Goal: Task Accomplishment & Management: Use online tool/utility

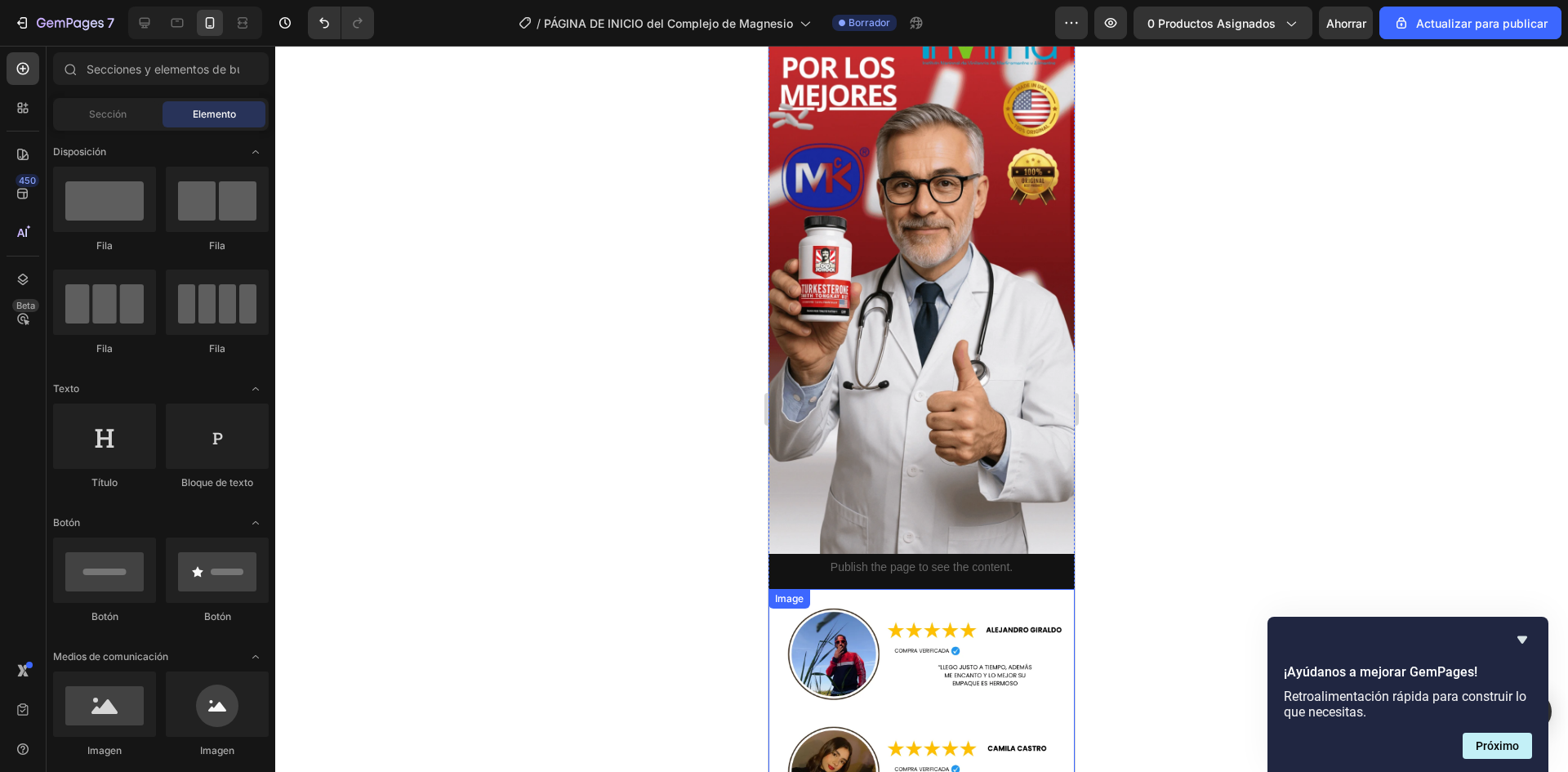
scroll to position [2999, 0]
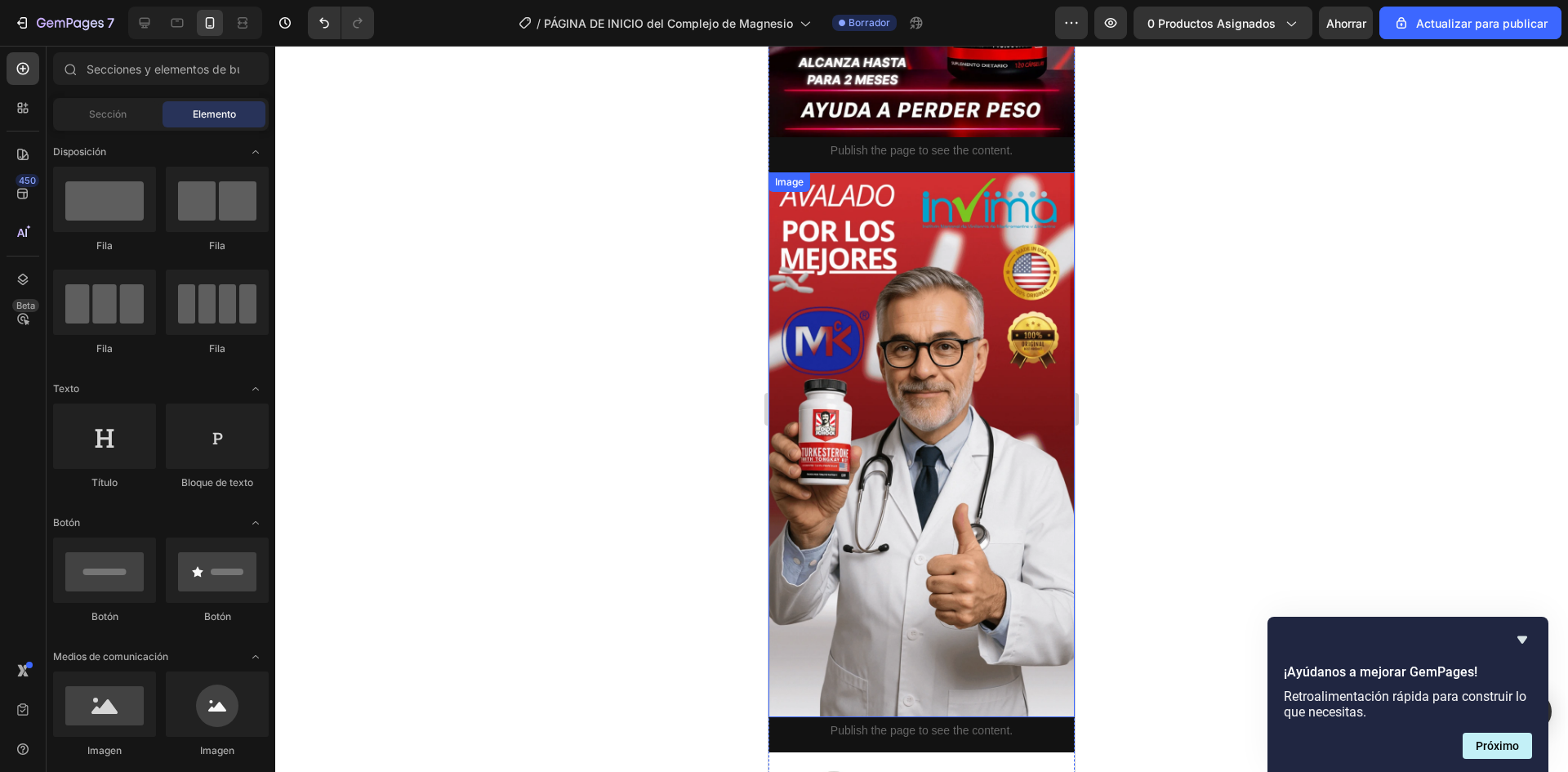
click at [882, 388] on img at bounding box center [922, 444] width 306 height 545
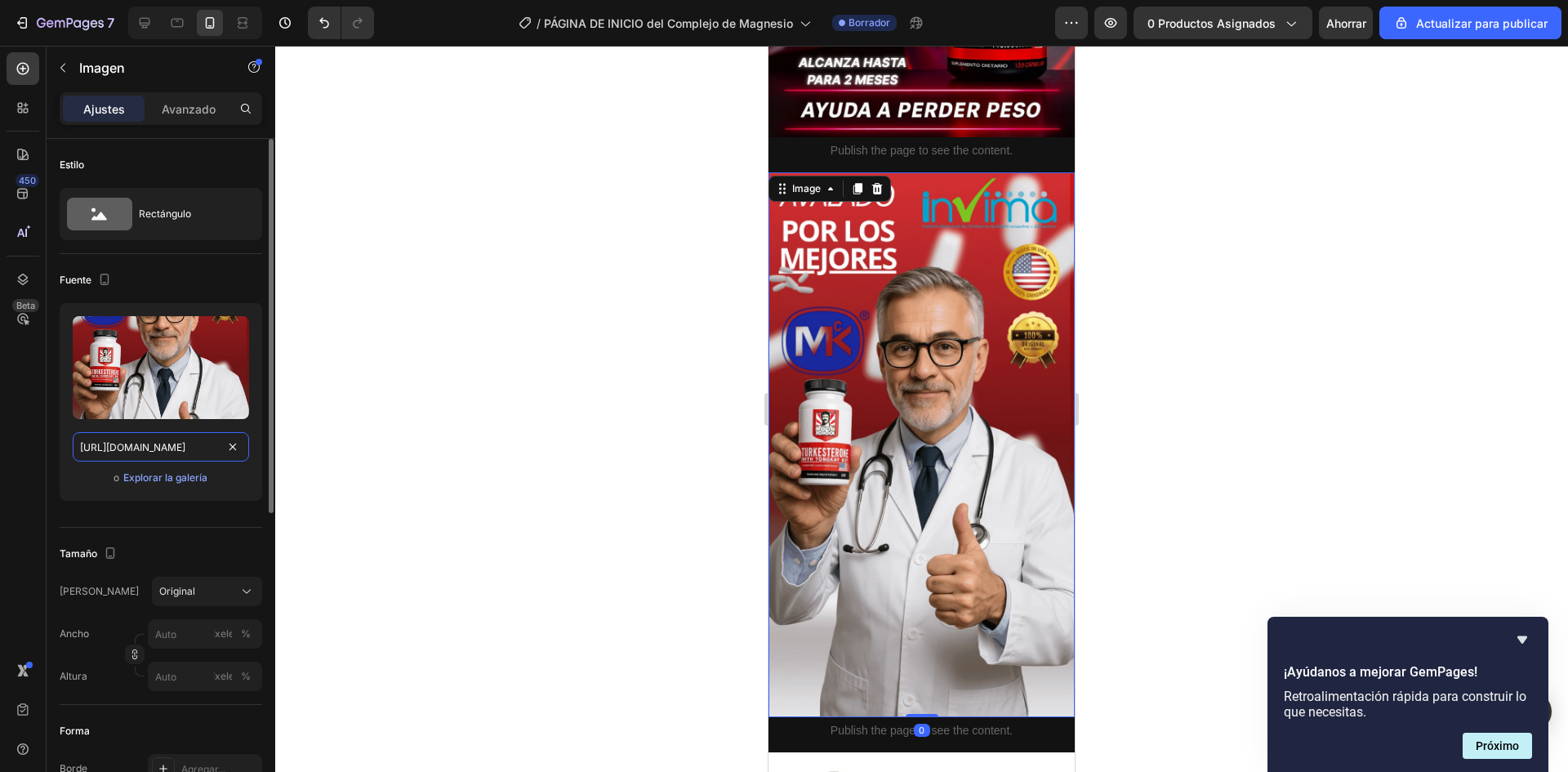
click at [166, 444] on input "[URL][DOMAIN_NAME]" at bounding box center [160, 446] width 177 height 29
paste input "KcP8J7jn/Plantilla-Alianzas-Log-sticas-Generador-de-confianza-1"
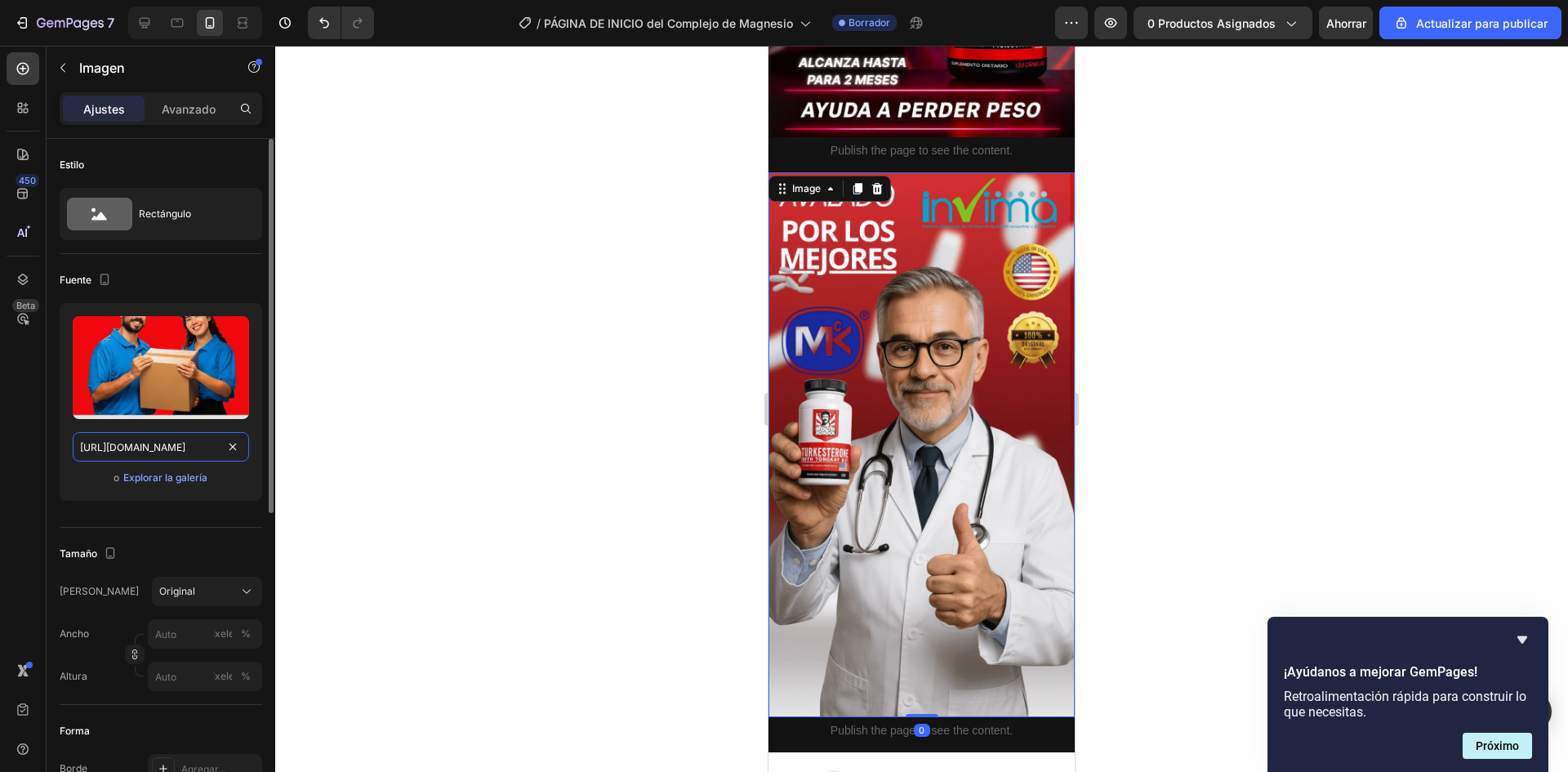
scroll to position [0, 272]
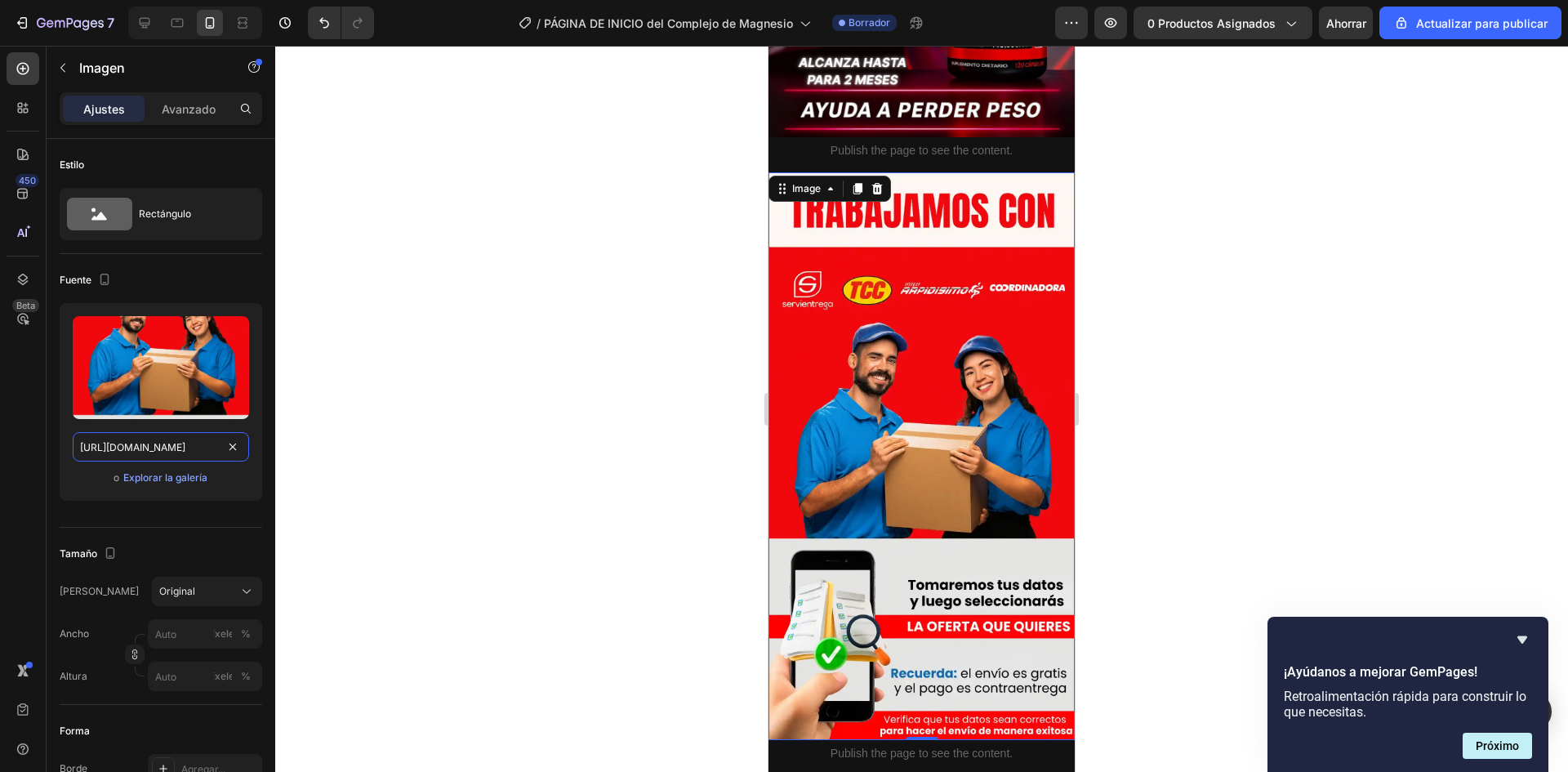
type input "[URL][DOMAIN_NAME]"
click at [1218, 413] on div at bounding box center [922, 409] width 1293 height 726
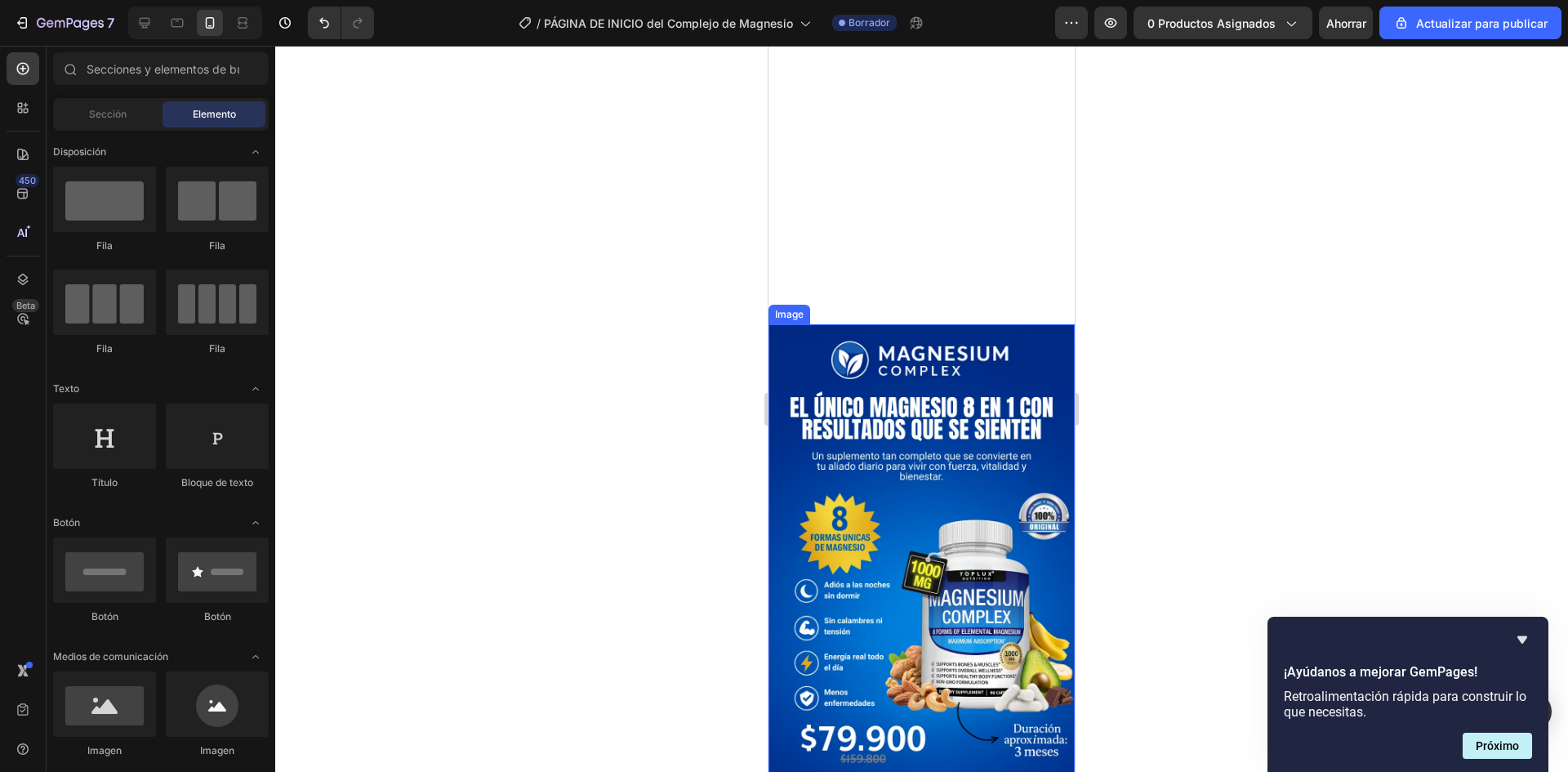
scroll to position [0, 0]
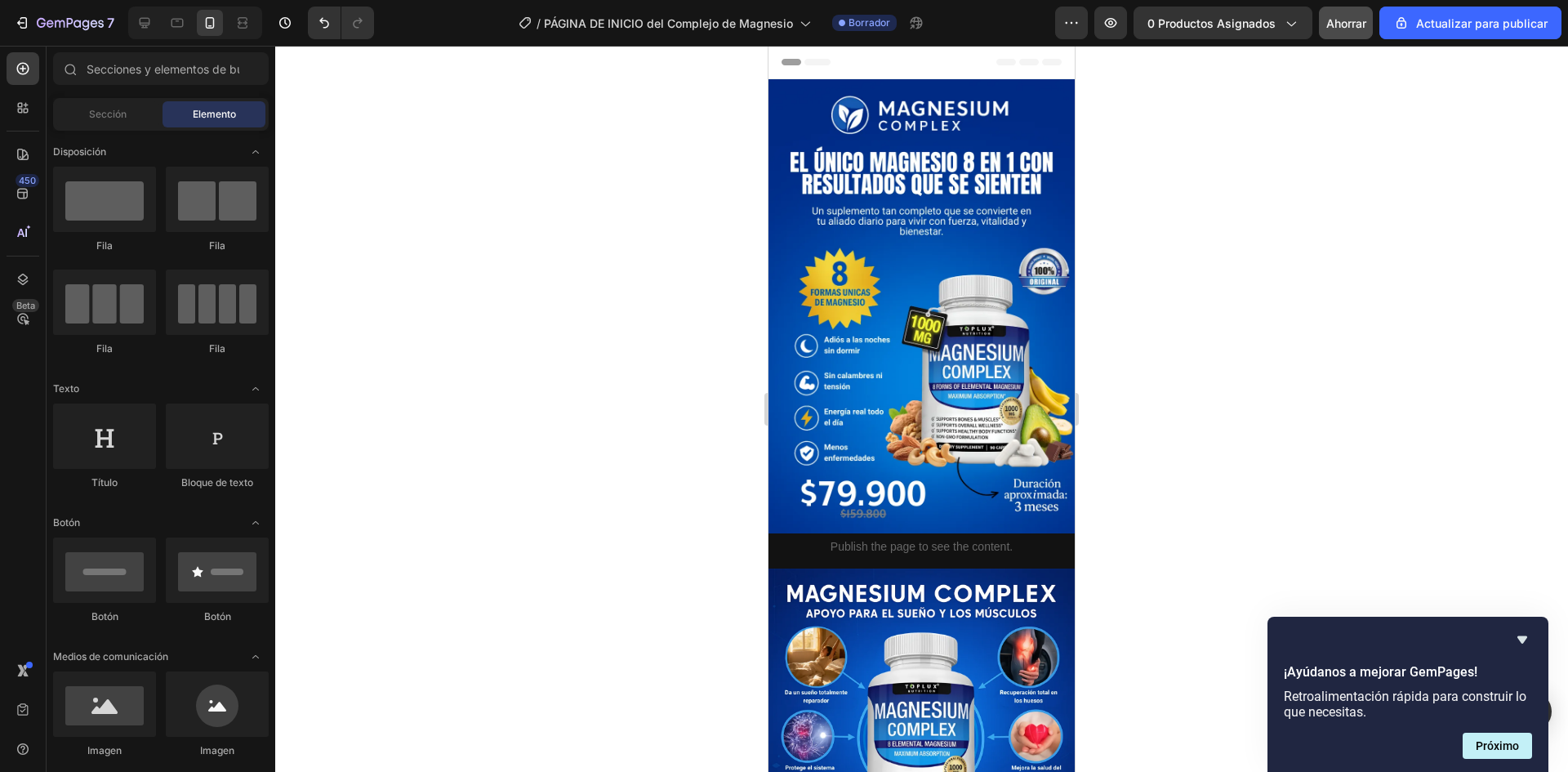
click at [1350, 36] on button "Ahorrar" at bounding box center [1346, 23] width 54 height 33
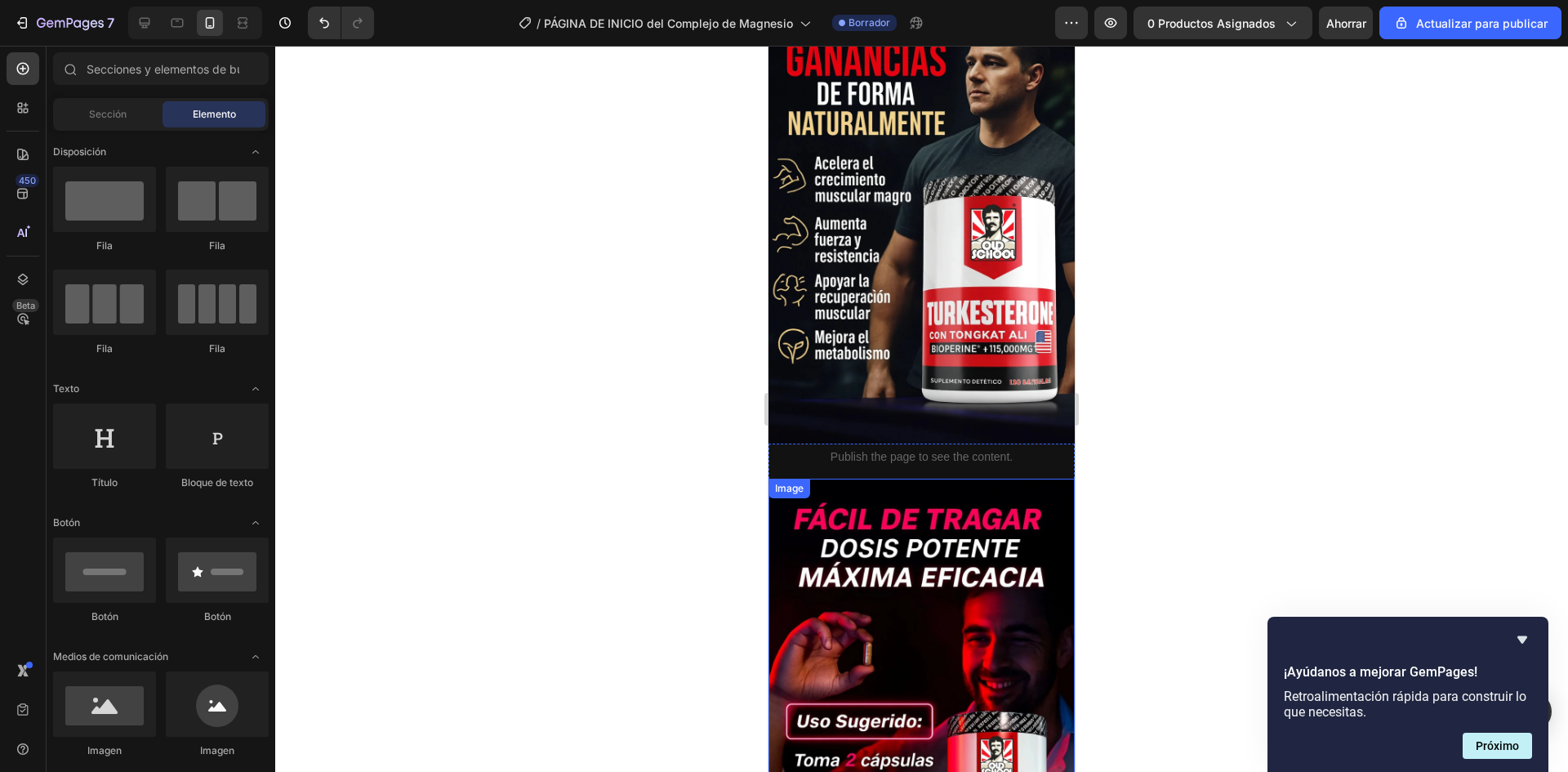
scroll to position [2368, 0]
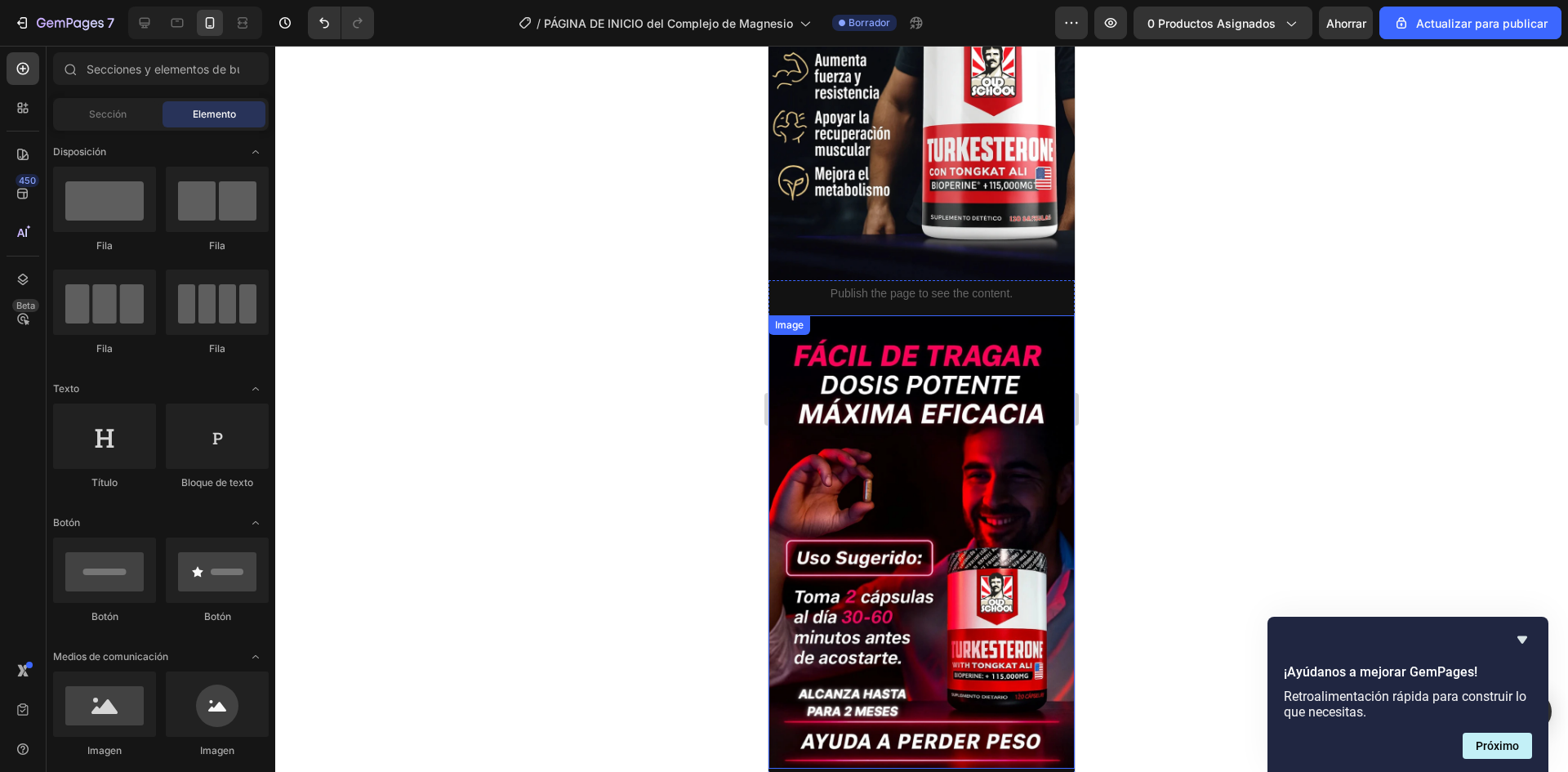
click at [986, 436] on img at bounding box center [922, 542] width 306 height 454
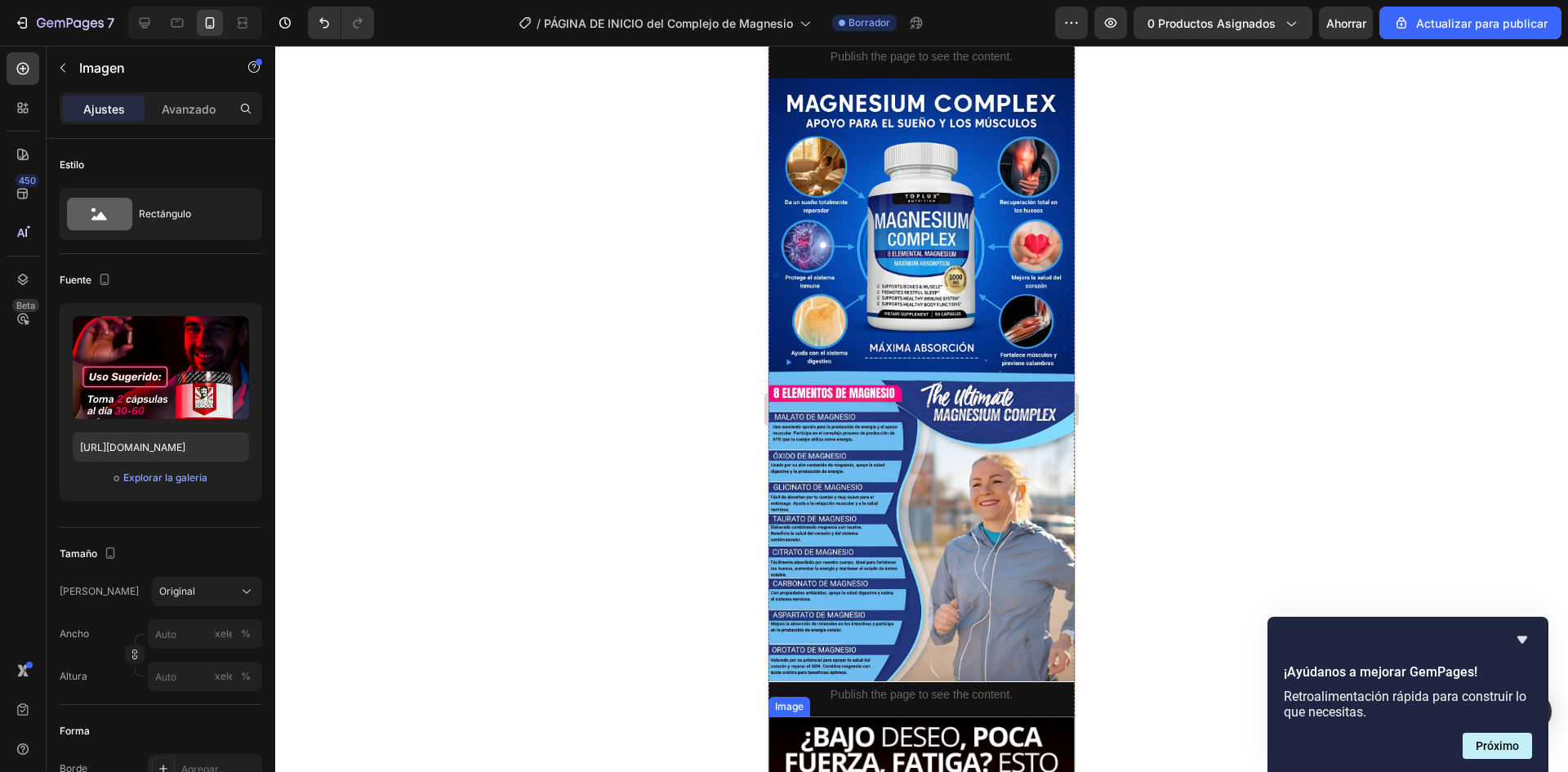
scroll to position [572, 0]
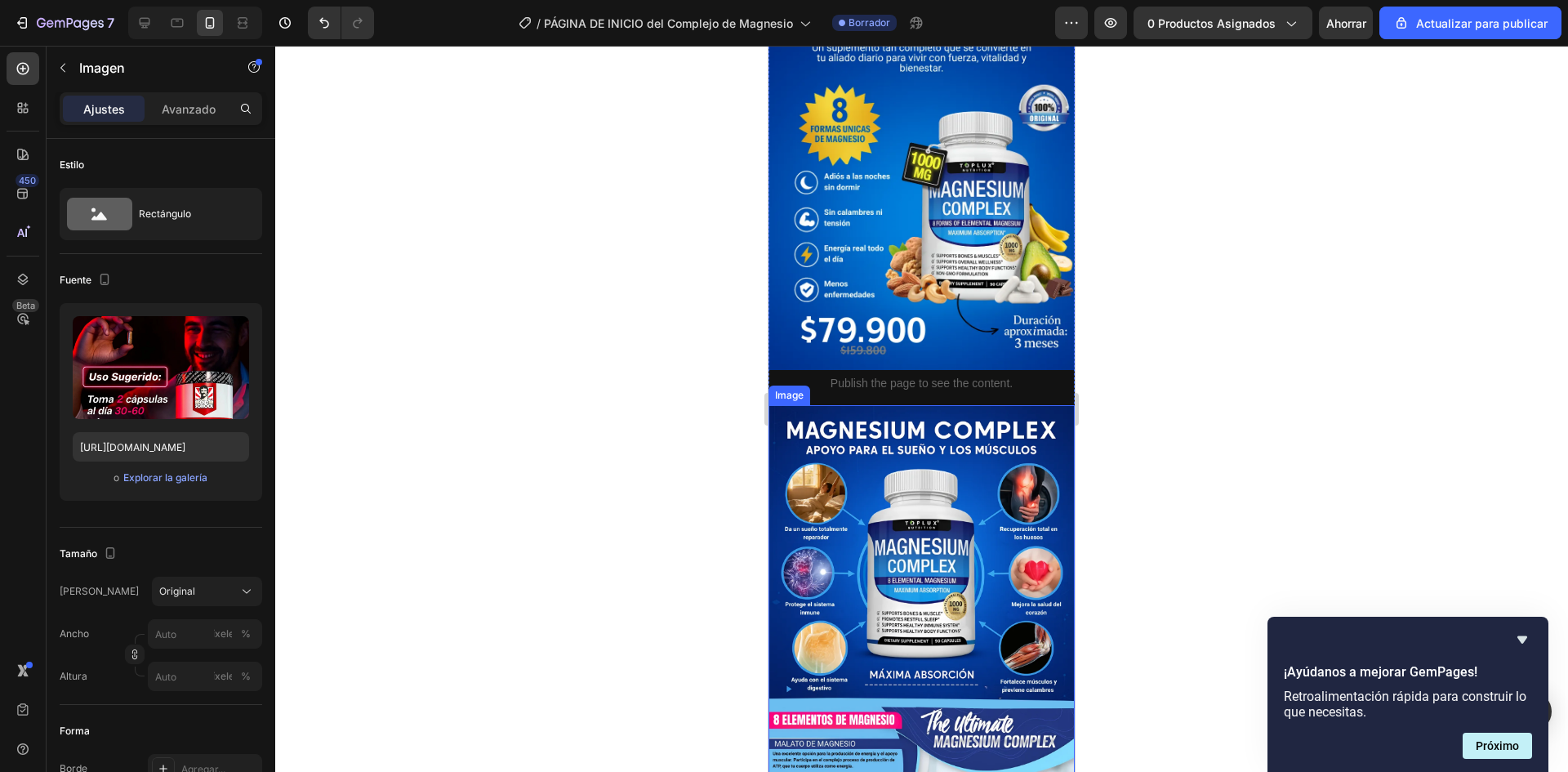
click at [951, 549] on img at bounding box center [922, 707] width 306 height 604
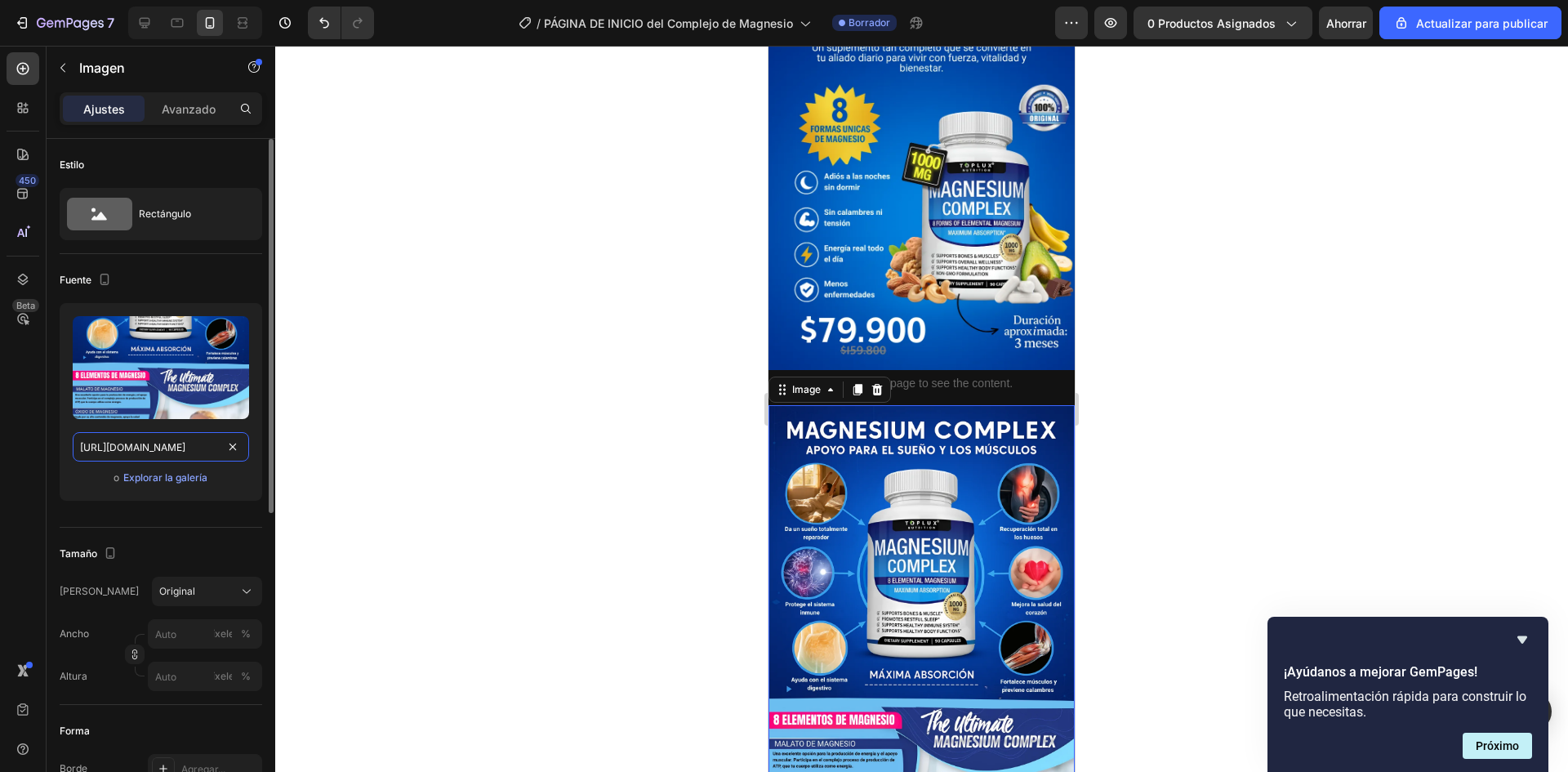
click at [138, 453] on input "[URL][DOMAIN_NAME]" at bounding box center [160, 446] width 177 height 29
paste input "ZzrQ5ykz/Adi-s-a-las-noches-sin-dormir-1080-x-2960-px"
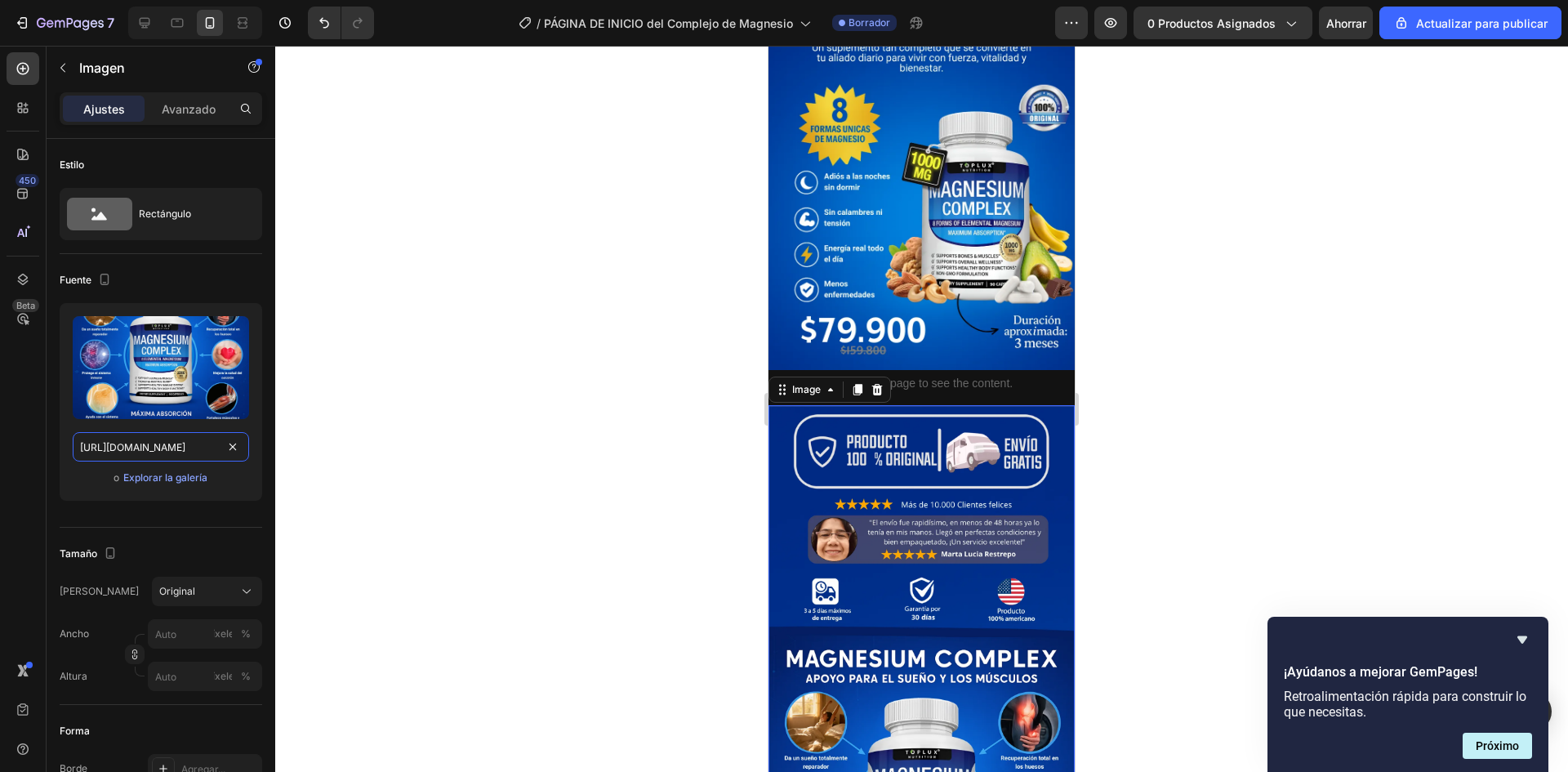
type input "[URL][DOMAIN_NAME]"
click at [1175, 446] on div at bounding box center [922, 409] width 1293 height 726
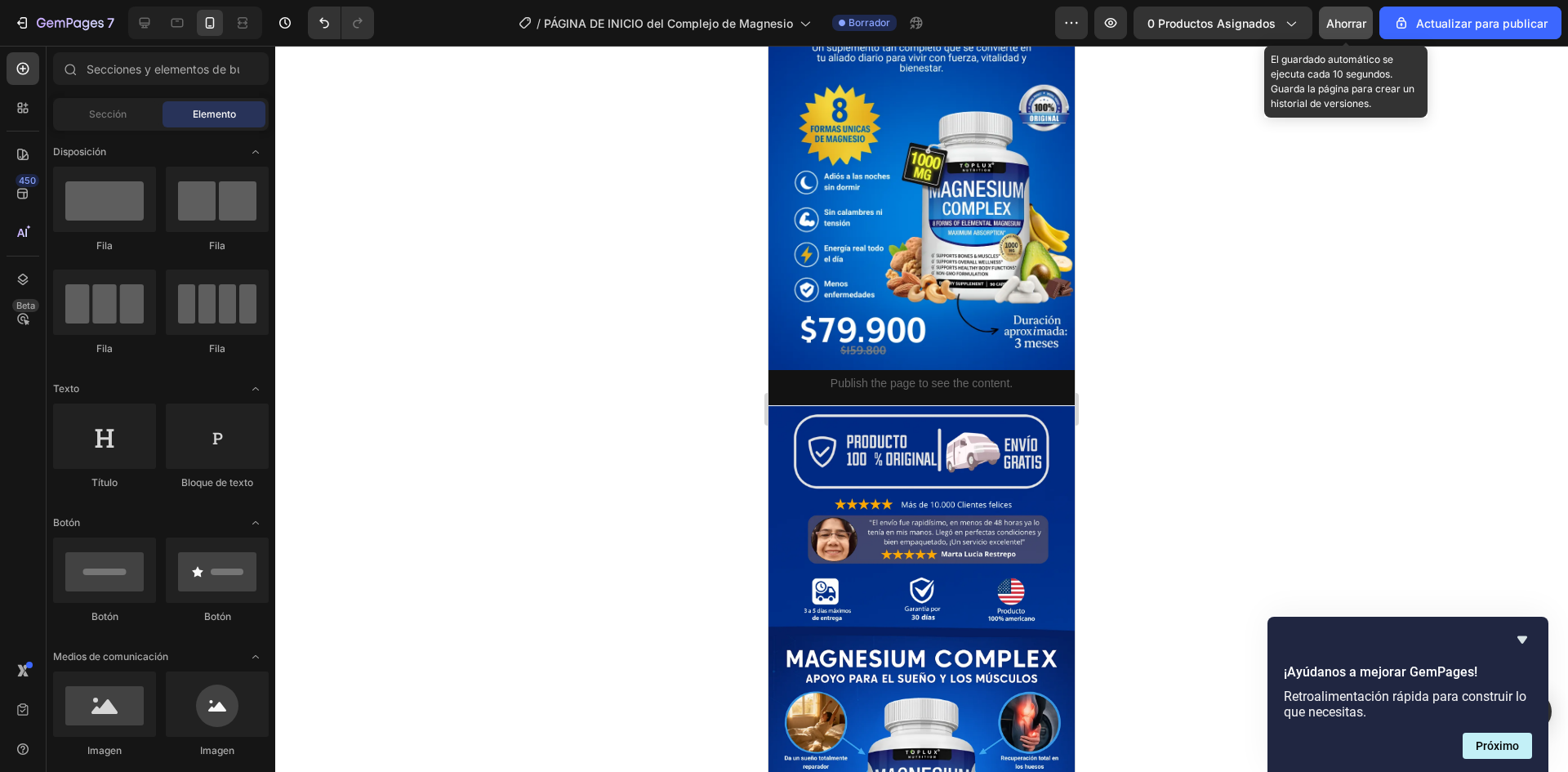
click at [1349, 27] on font "Ahorrar" at bounding box center [1346, 23] width 40 height 14
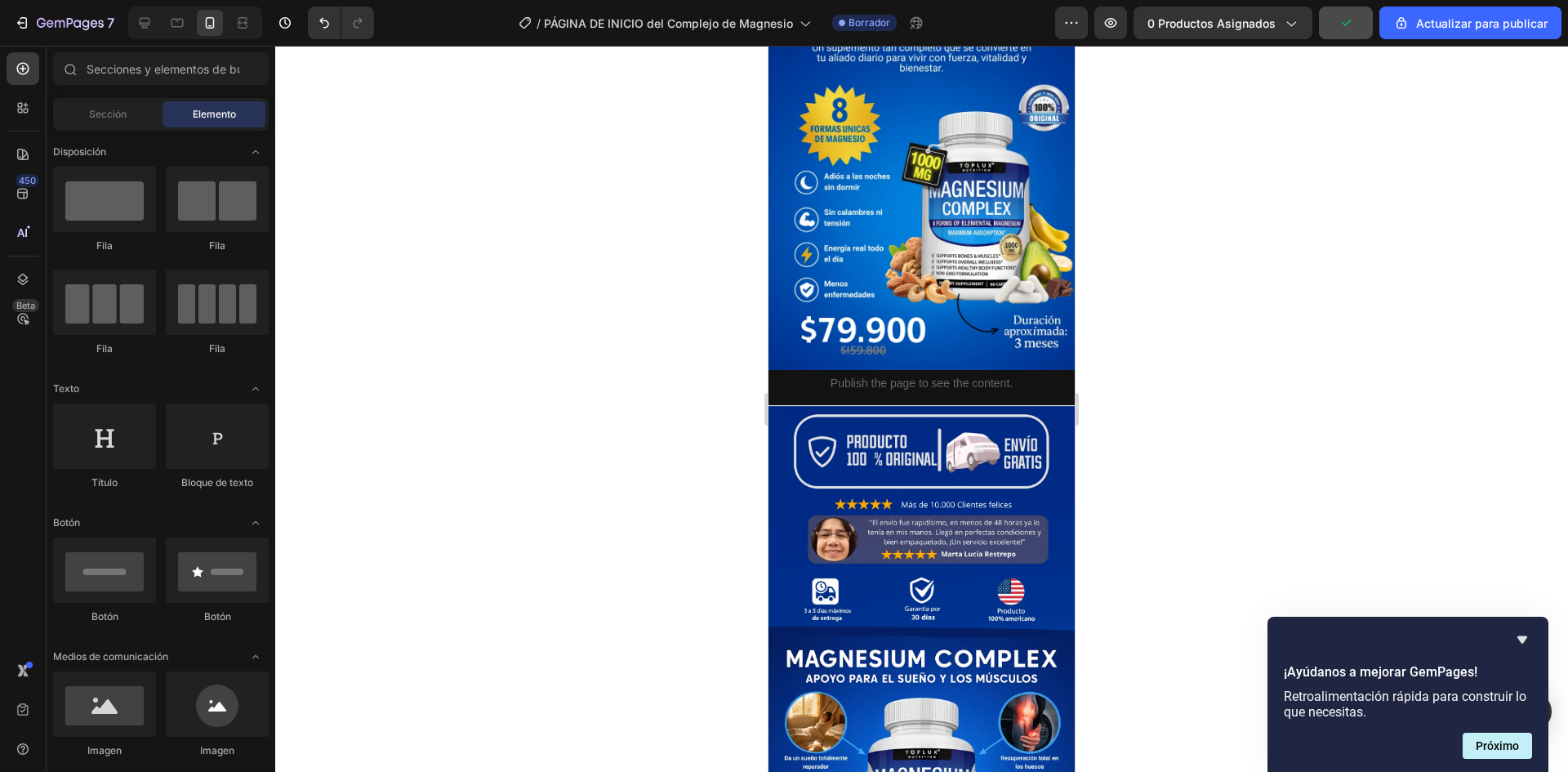
click at [1254, 443] on div at bounding box center [922, 409] width 1293 height 726
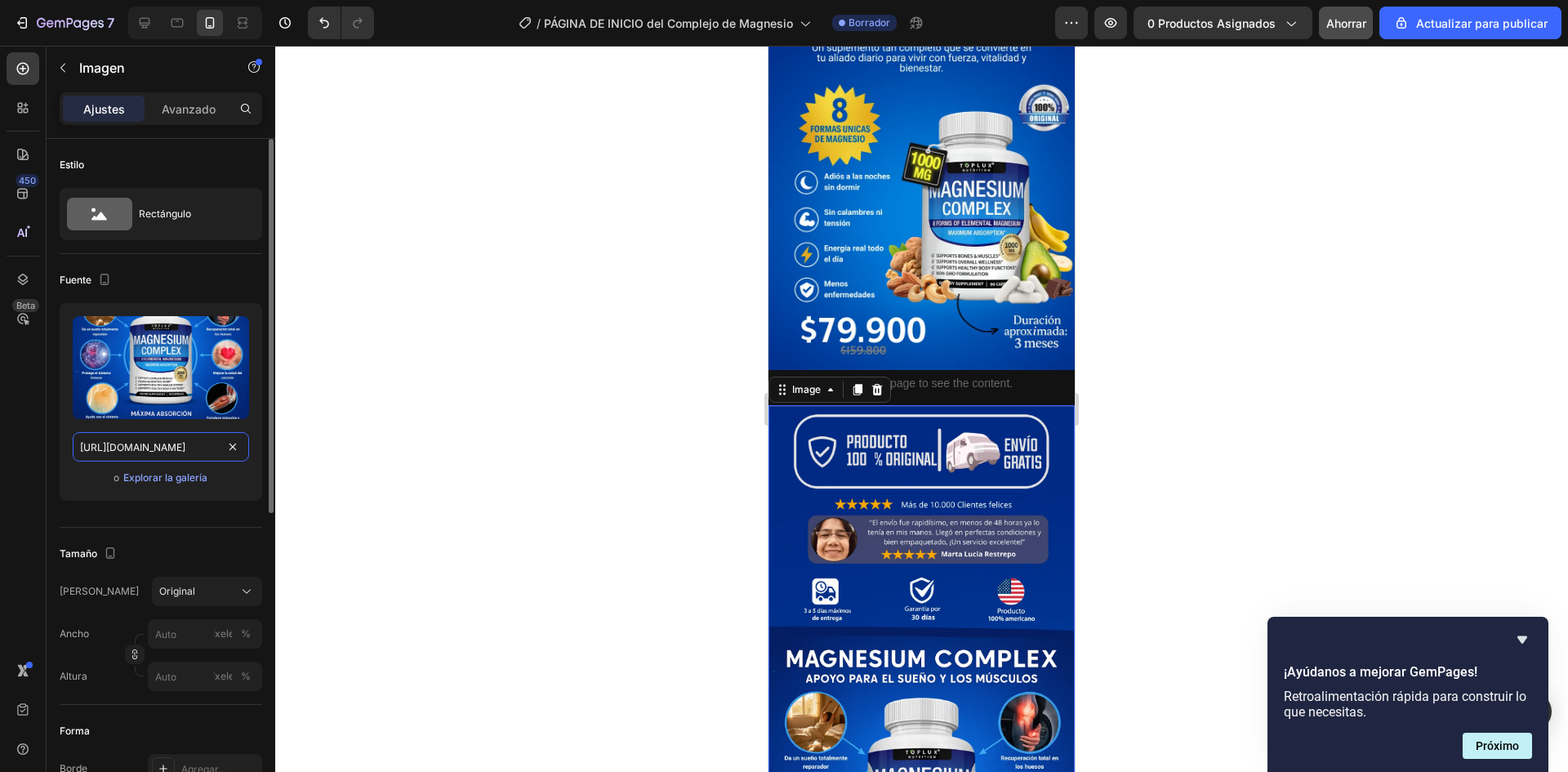
click at [153, 434] on input "[URL][DOMAIN_NAME]" at bounding box center [160, 446] width 177 height 29
paste input "7J6rwjpM/Adi-s-a-las-noches-sin-dormir-1080-x-2960-px-1"
type input "[URL][DOMAIN_NAME]"
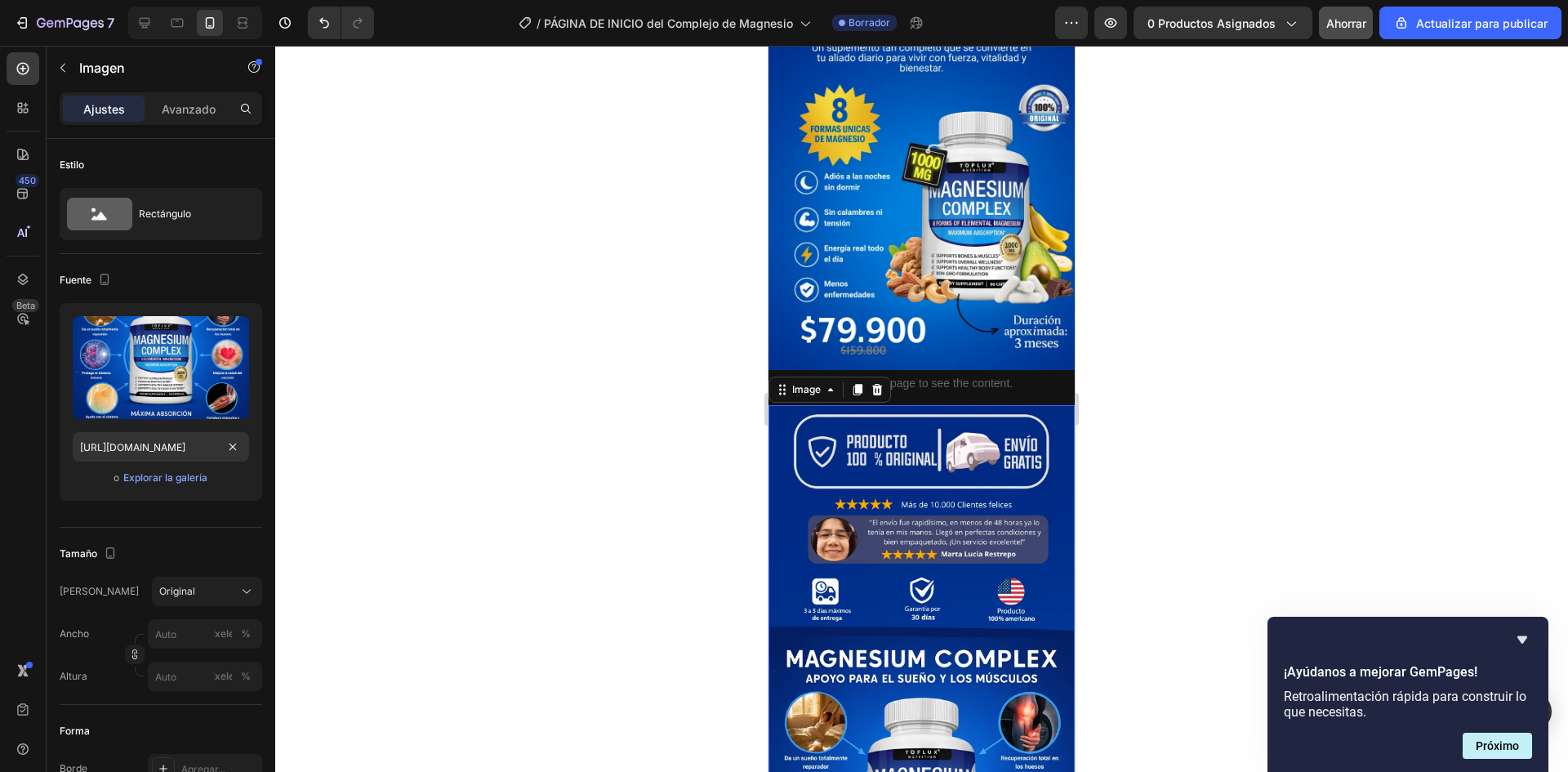
click at [1202, 435] on div at bounding box center [922, 409] width 1293 height 726
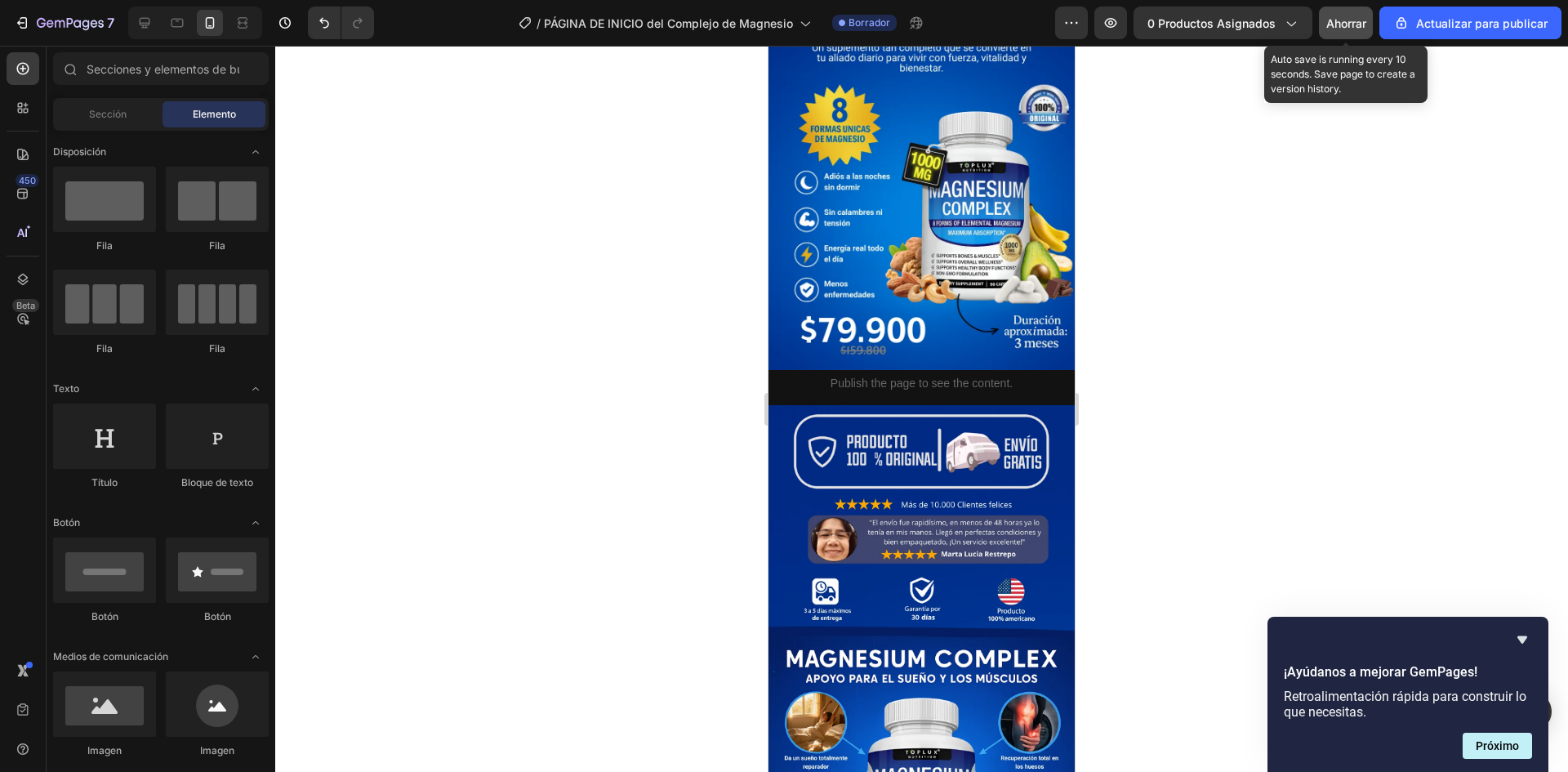
click at [1353, 20] on font "Ahorrar" at bounding box center [1346, 23] width 40 height 14
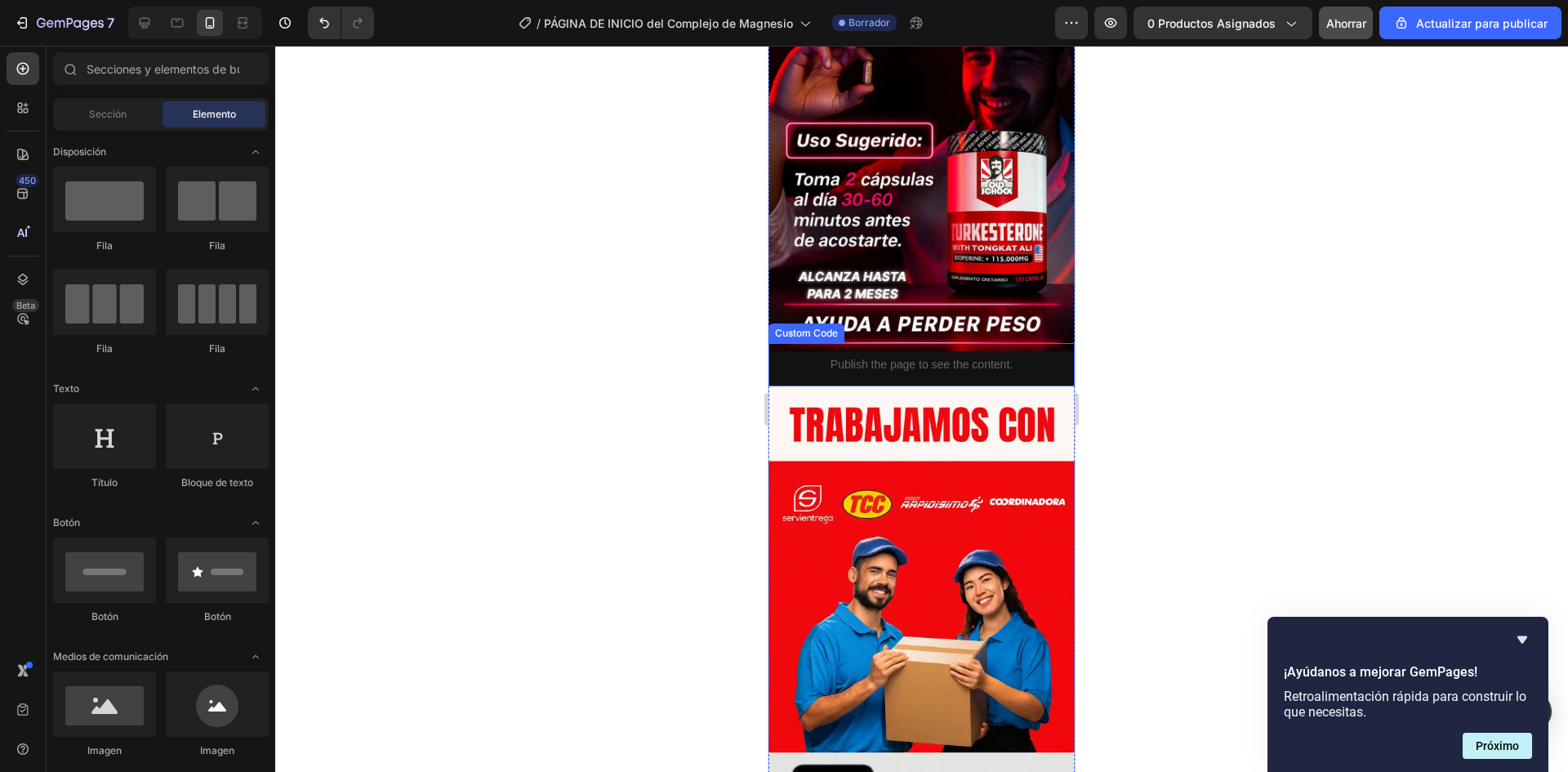
scroll to position [2777, 0]
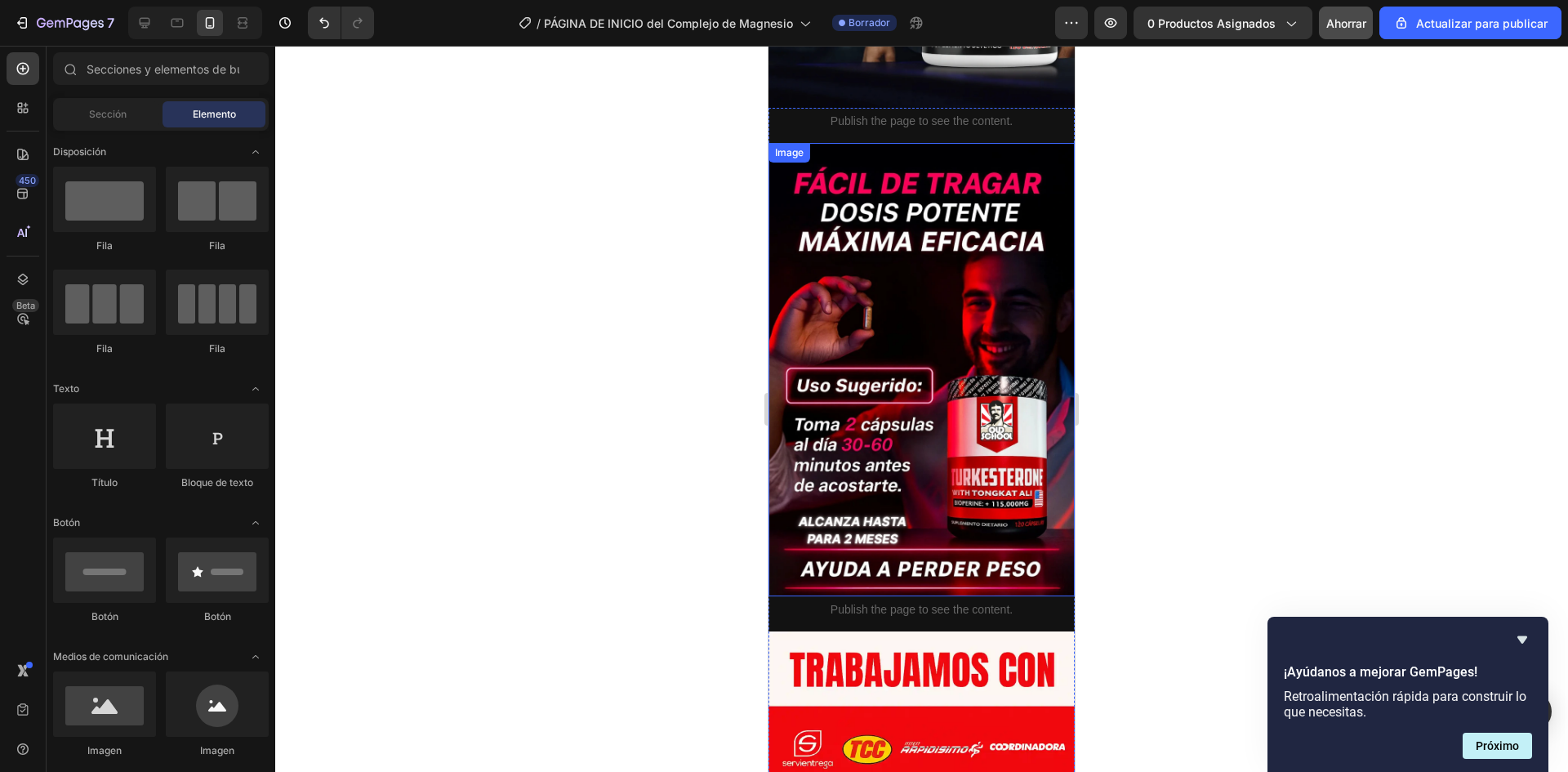
click at [960, 353] on img at bounding box center [922, 370] width 306 height 454
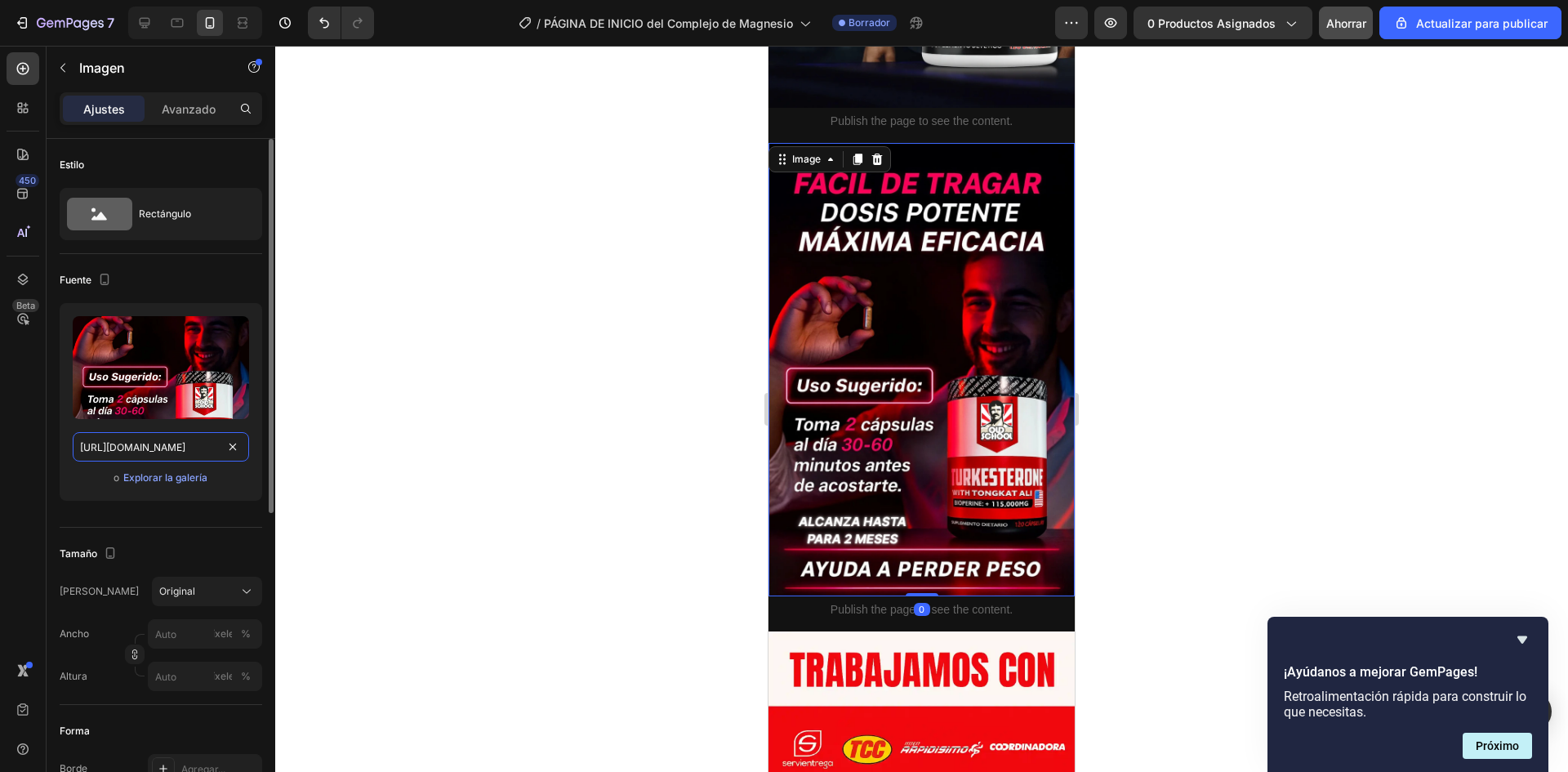
click at [177, 443] on input "[URL][DOMAIN_NAME]" at bounding box center [160, 446] width 177 height 29
paste input "TzSHQYZ/dwdwdwd-42-11zon"
type input "[URL][DOMAIN_NAME]"
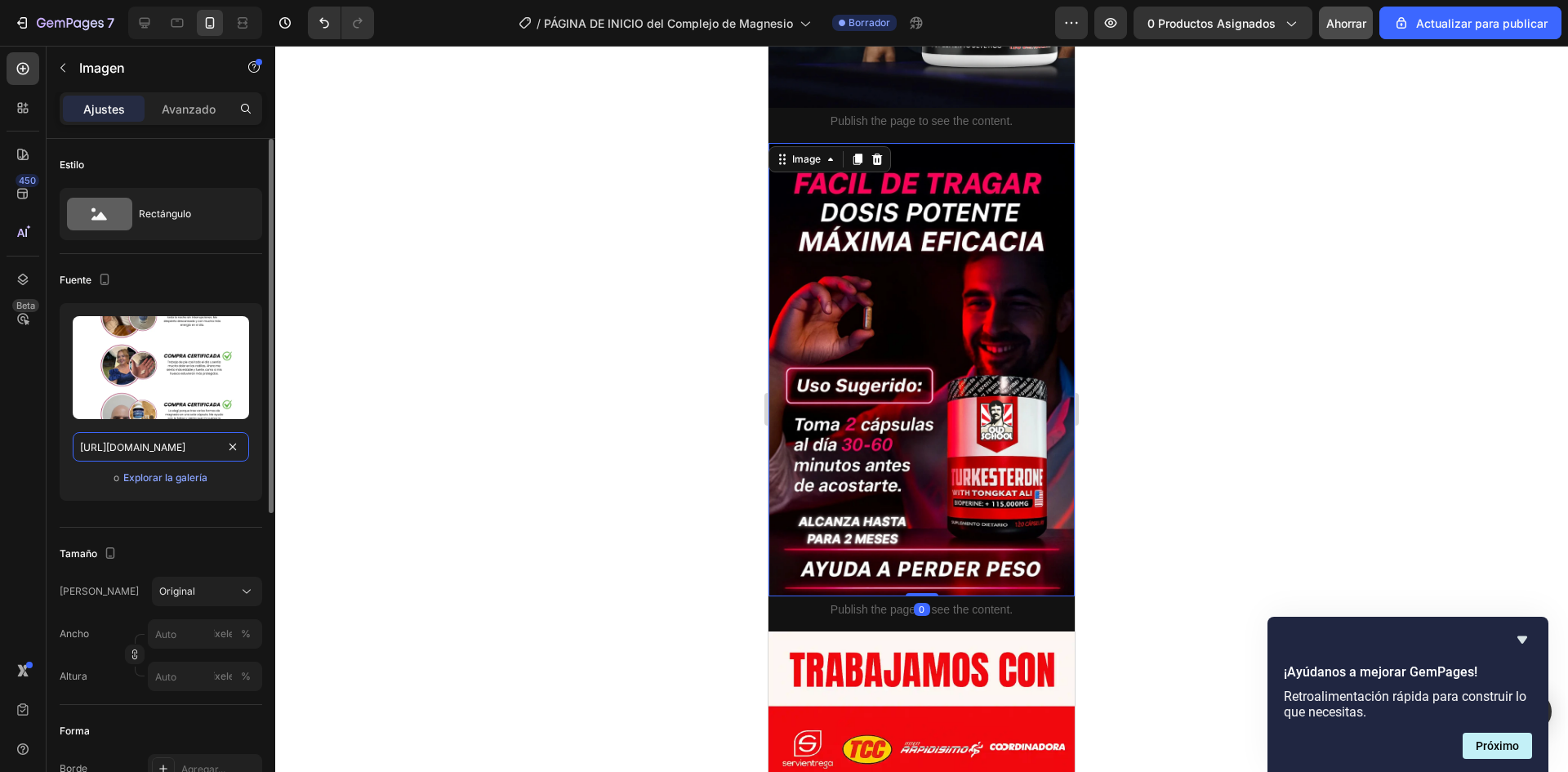
scroll to position [0, 104]
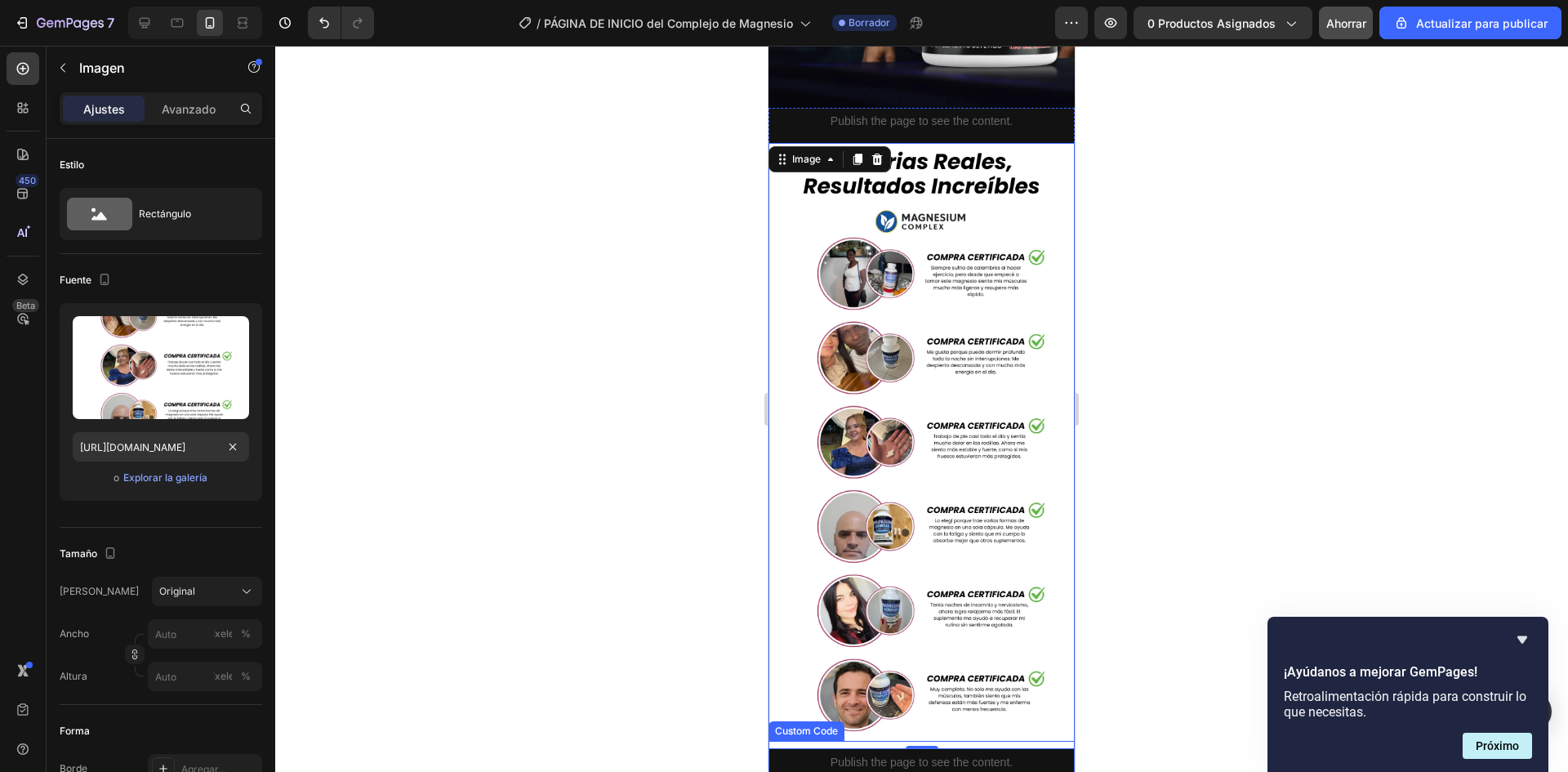
click at [985, 754] on p "Publish the page to see the content." at bounding box center [922, 762] width 306 height 17
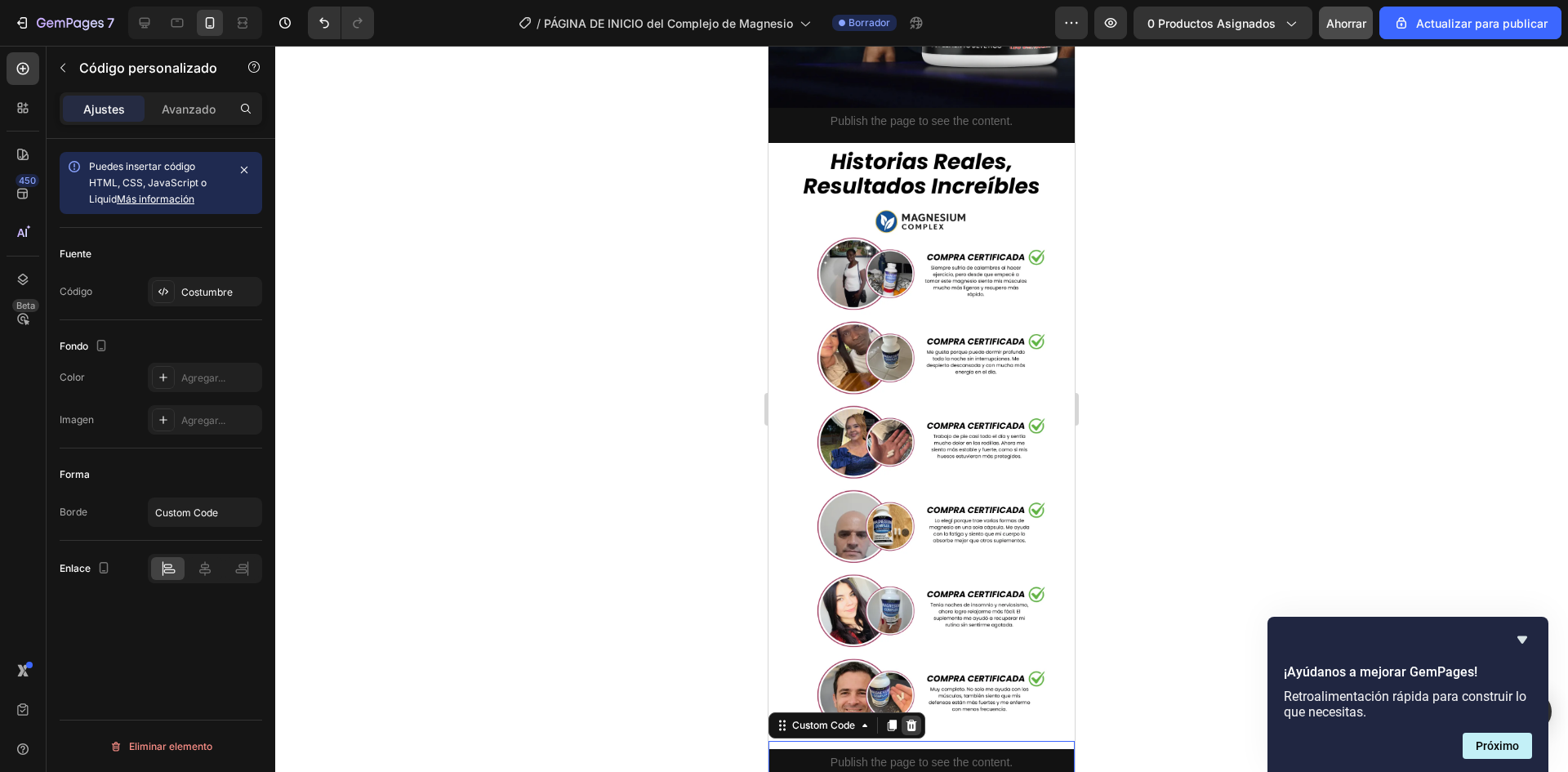
click at [913, 719] on icon at bounding box center [912, 725] width 13 height 13
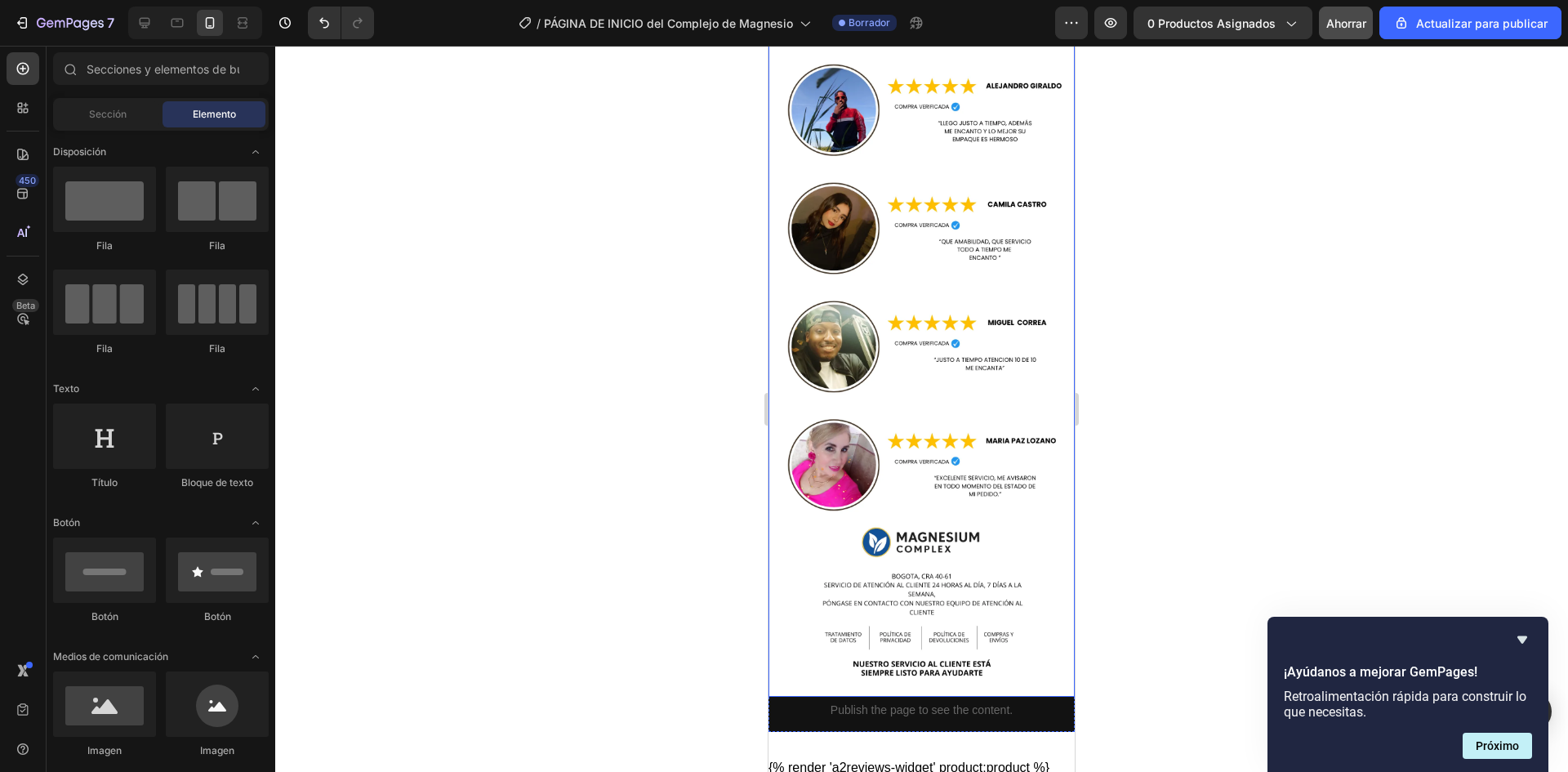
scroll to position [4258, 0]
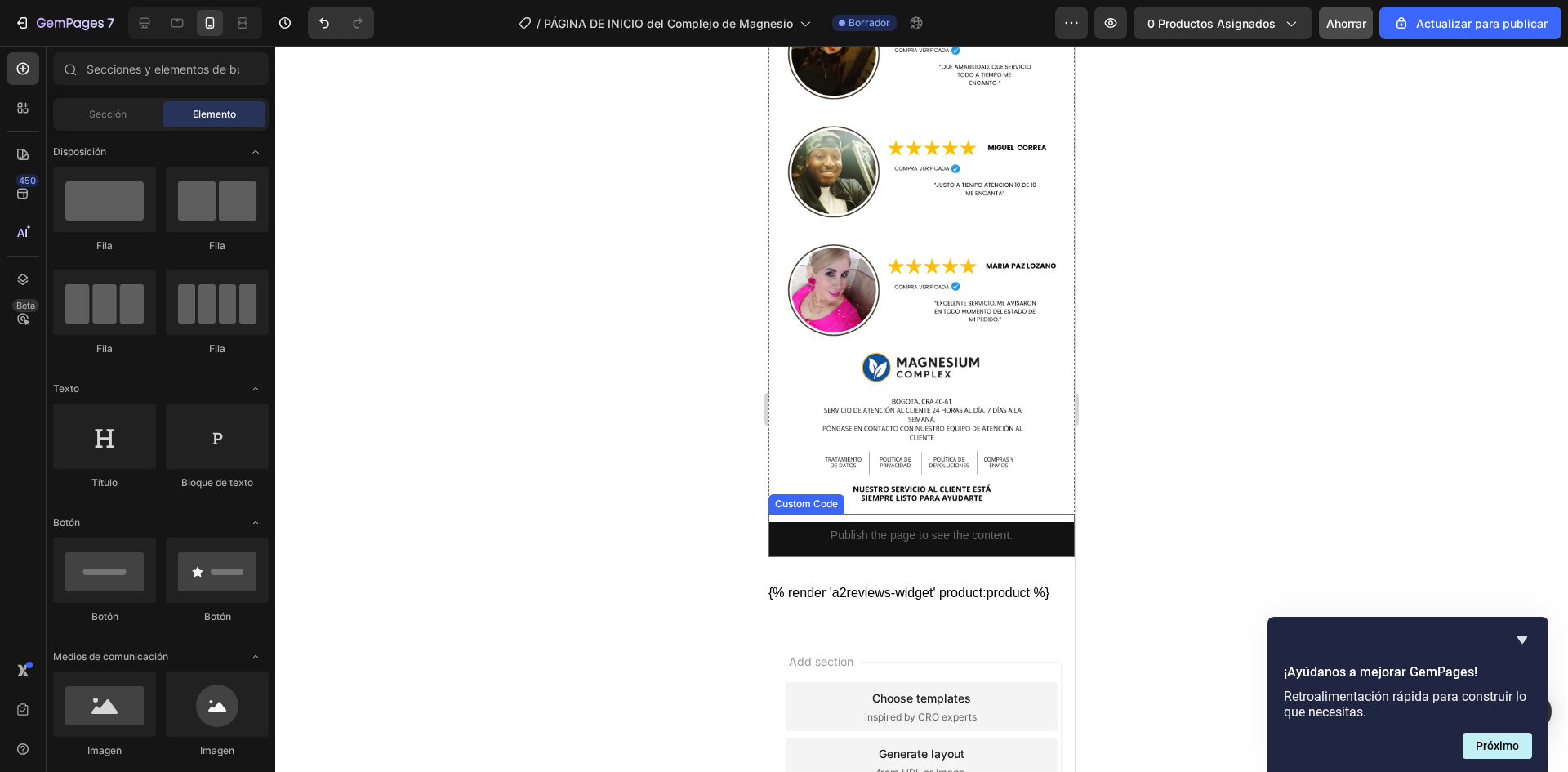
click at [930, 527] on p "Publish the page to see the content." at bounding box center [922, 535] width 306 height 17
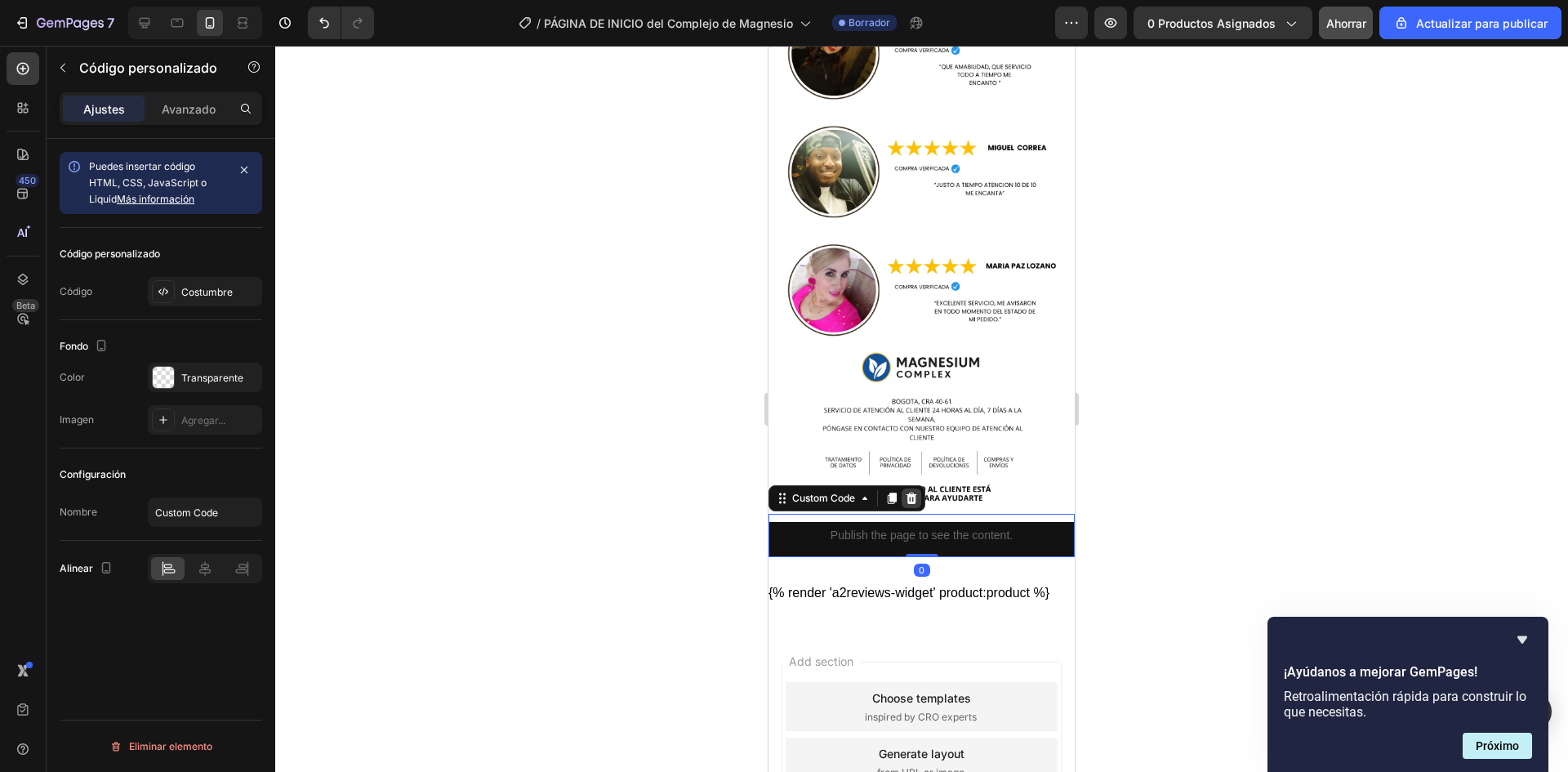
click at [910, 491] on icon at bounding box center [912, 498] width 13 height 13
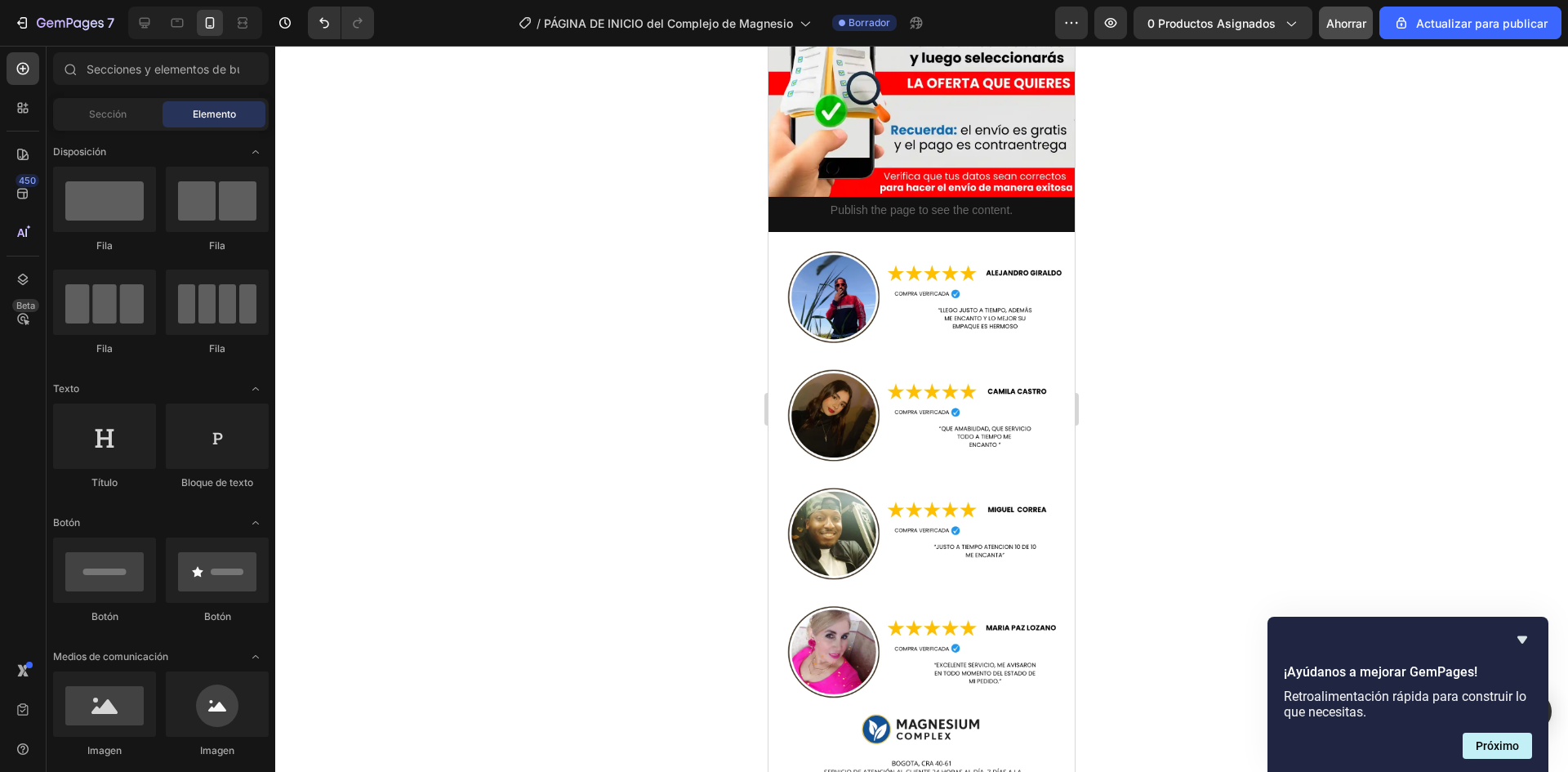
scroll to position [4223, 0]
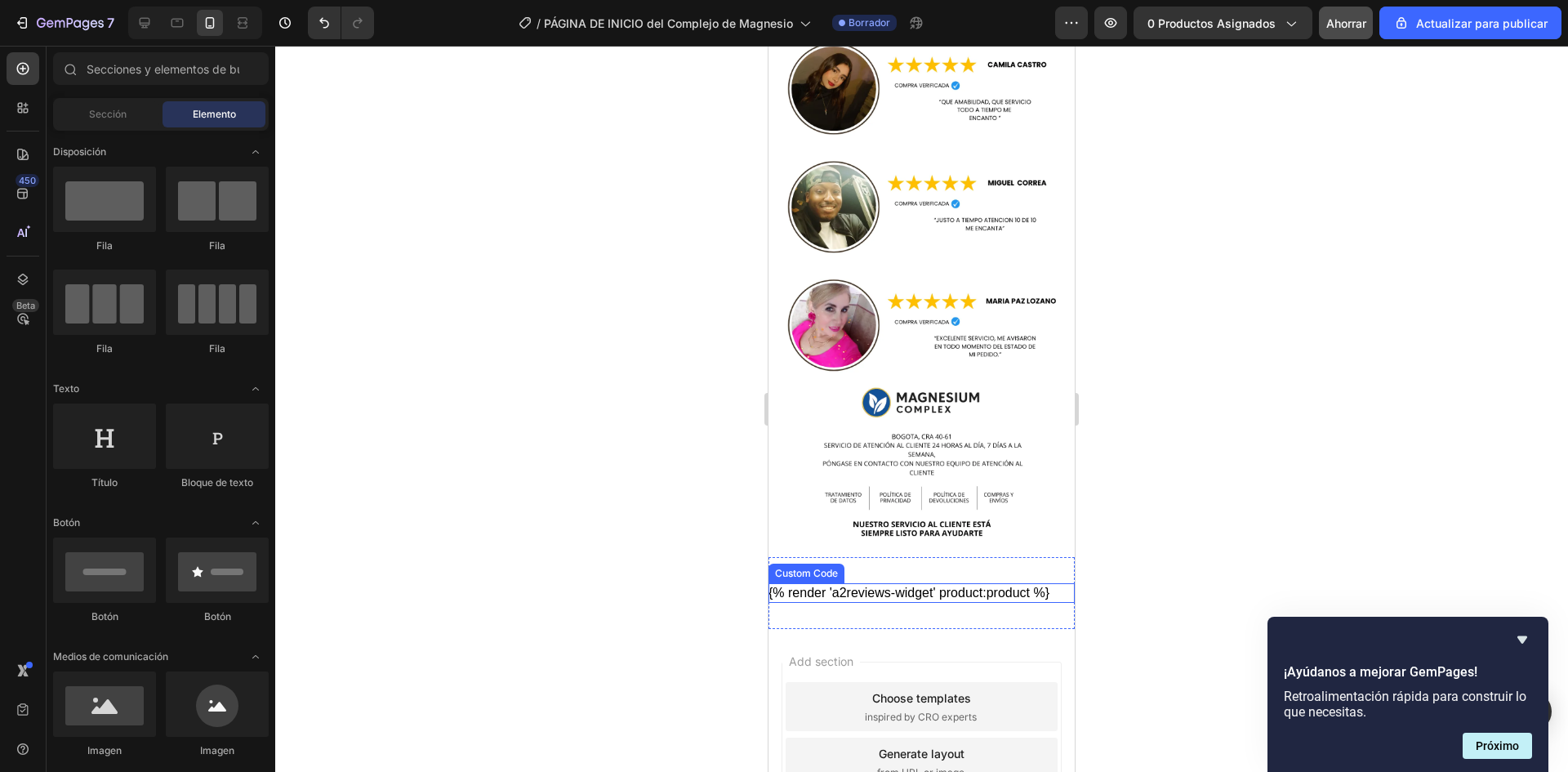
click at [1022, 583] on div "{% render 'a2reviews-widget' product:product %}" at bounding box center [922, 593] width 306 height 20
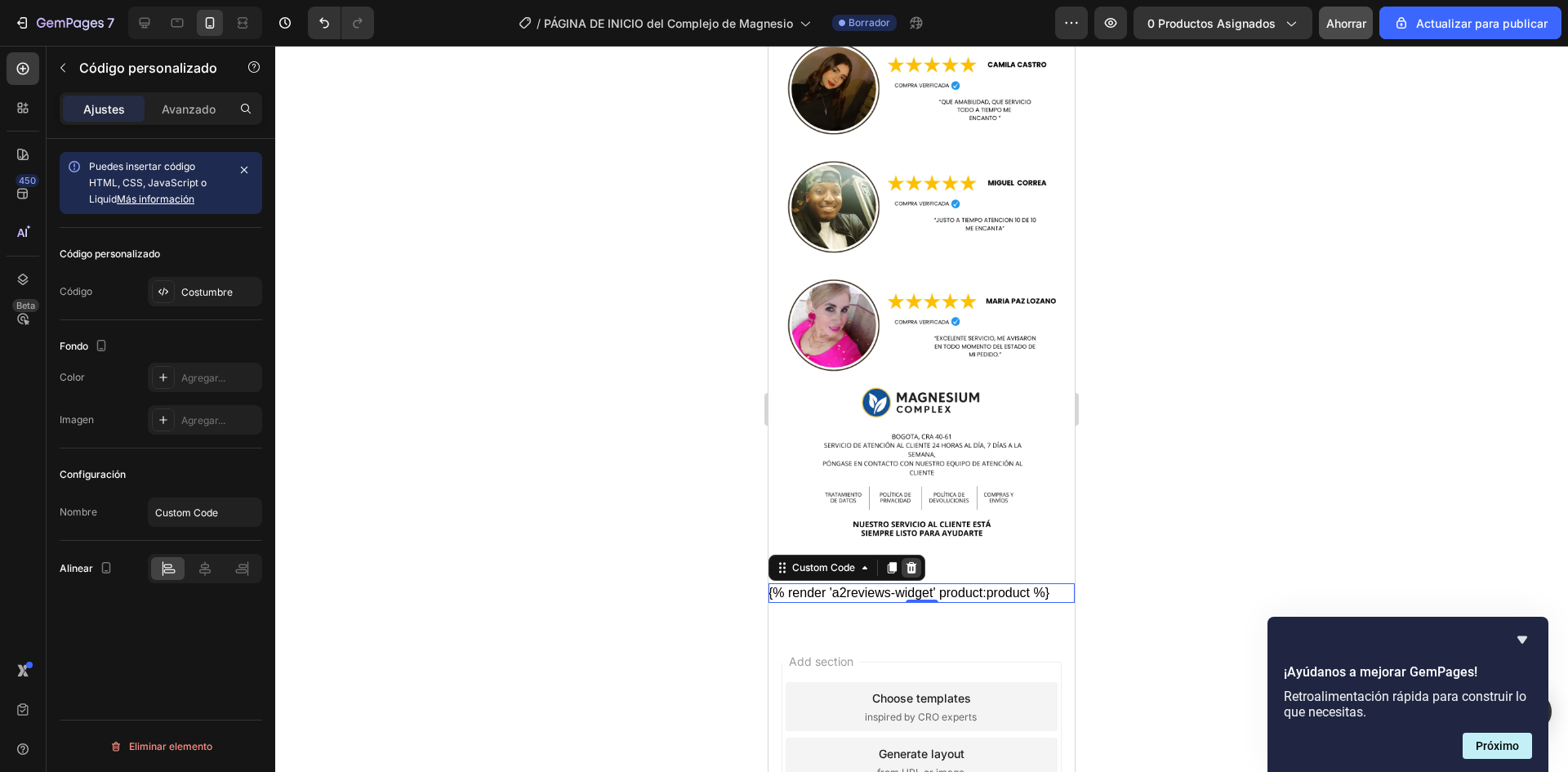
click at [910, 561] on icon at bounding box center [912, 567] width 13 height 13
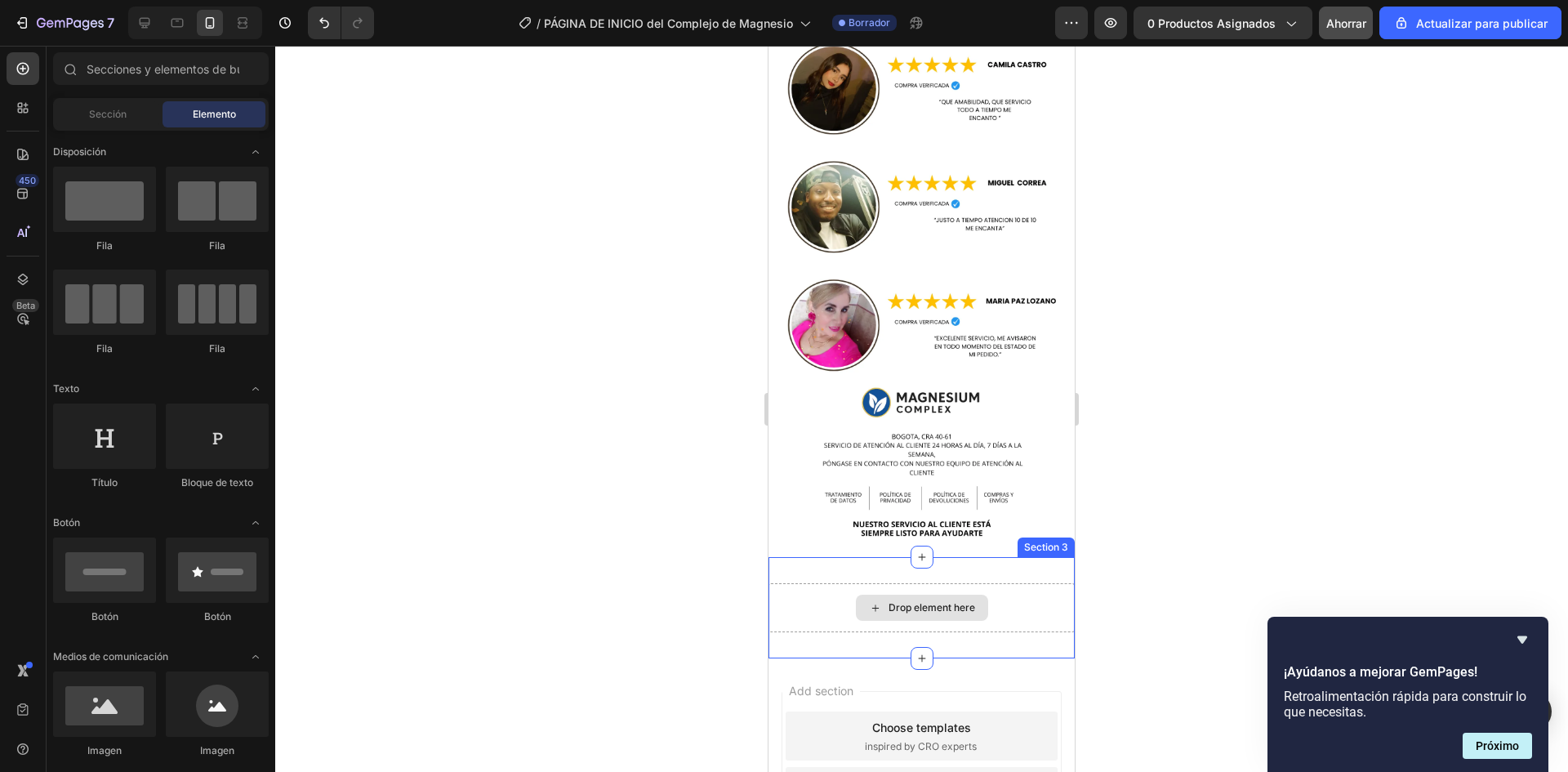
click at [1001, 583] on div "Drop element here" at bounding box center [922, 607] width 306 height 49
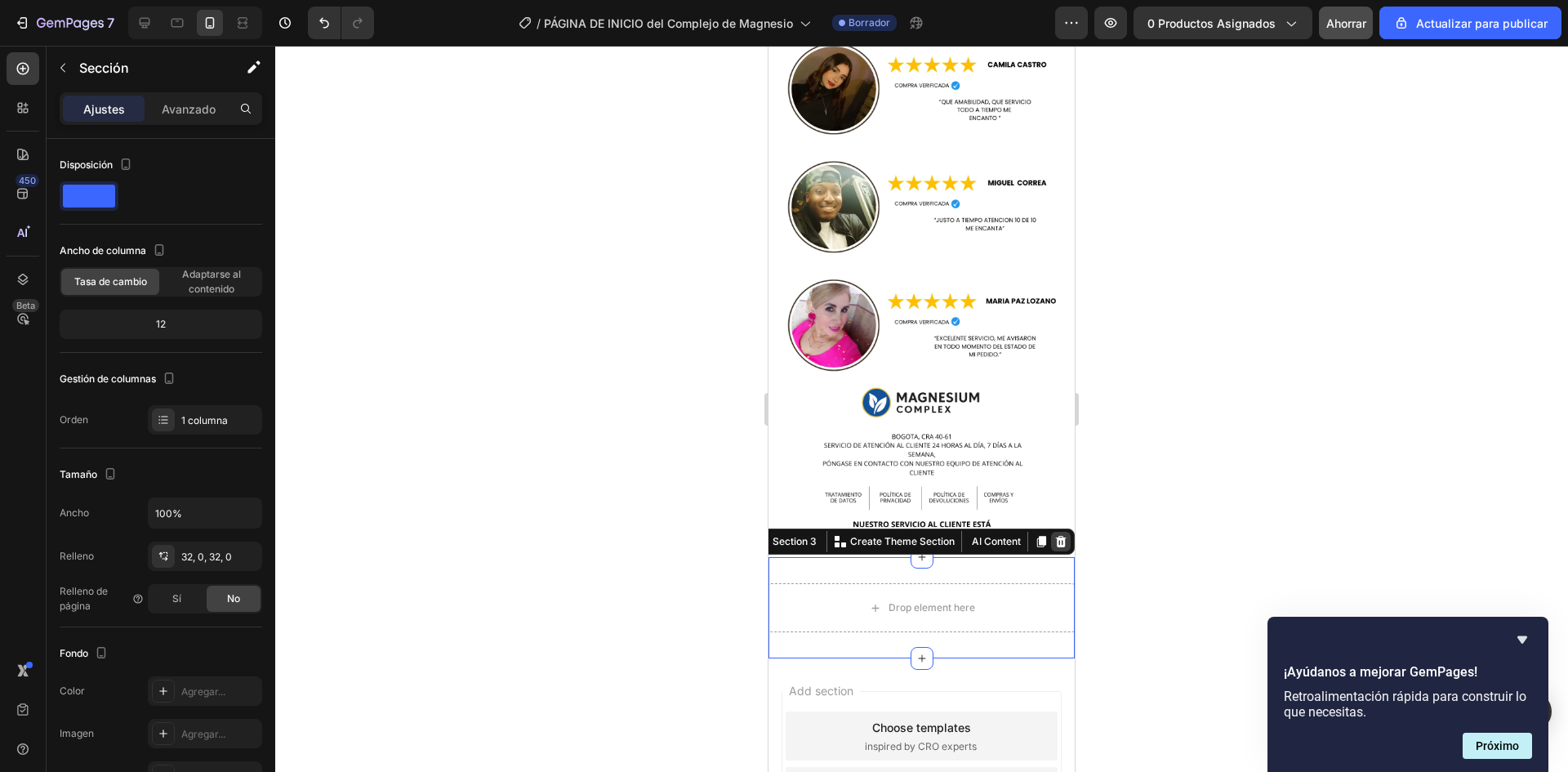
click at [1055, 535] on icon at bounding box center [1061, 541] width 13 height 13
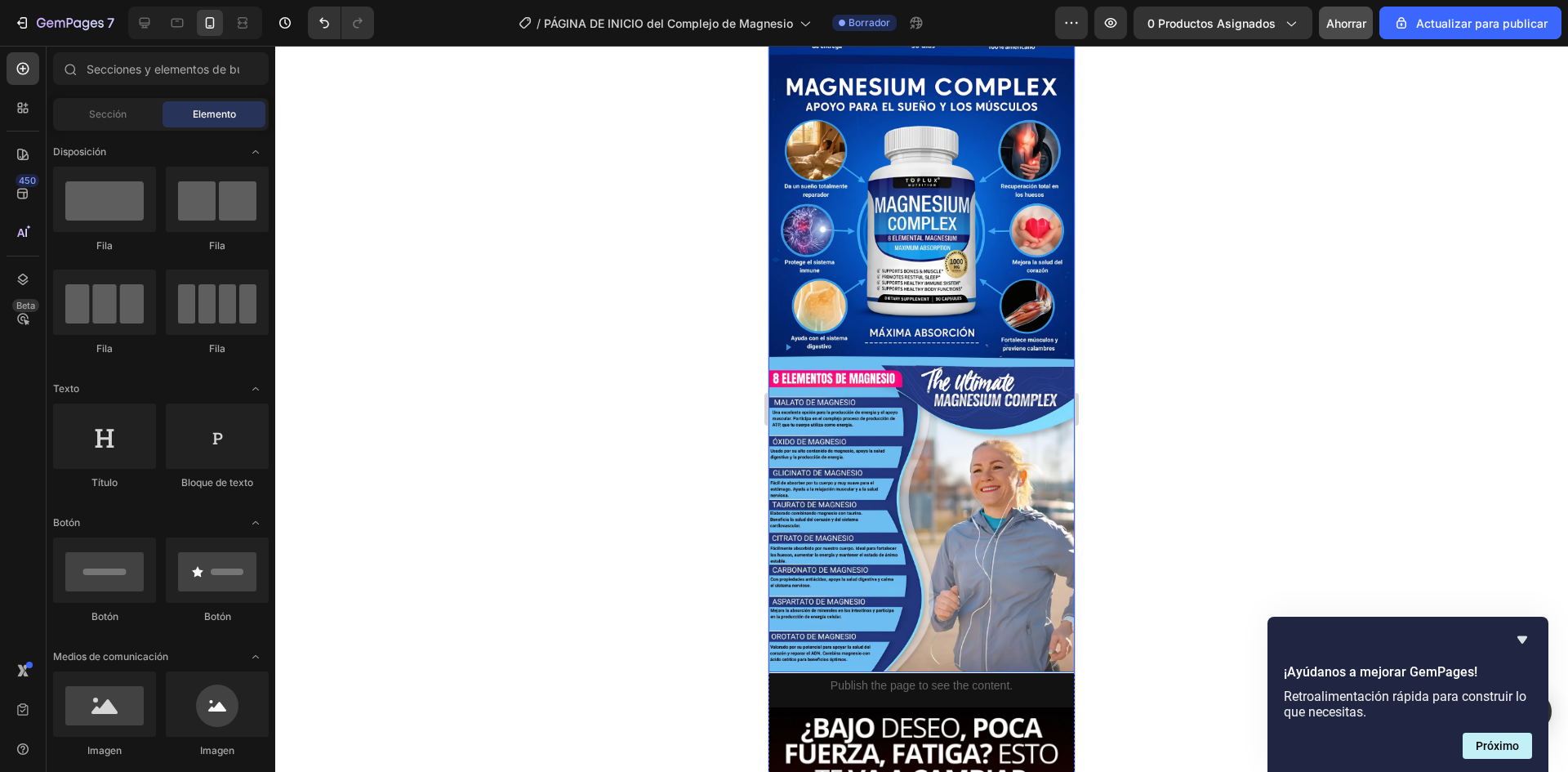
scroll to position [1225, 0]
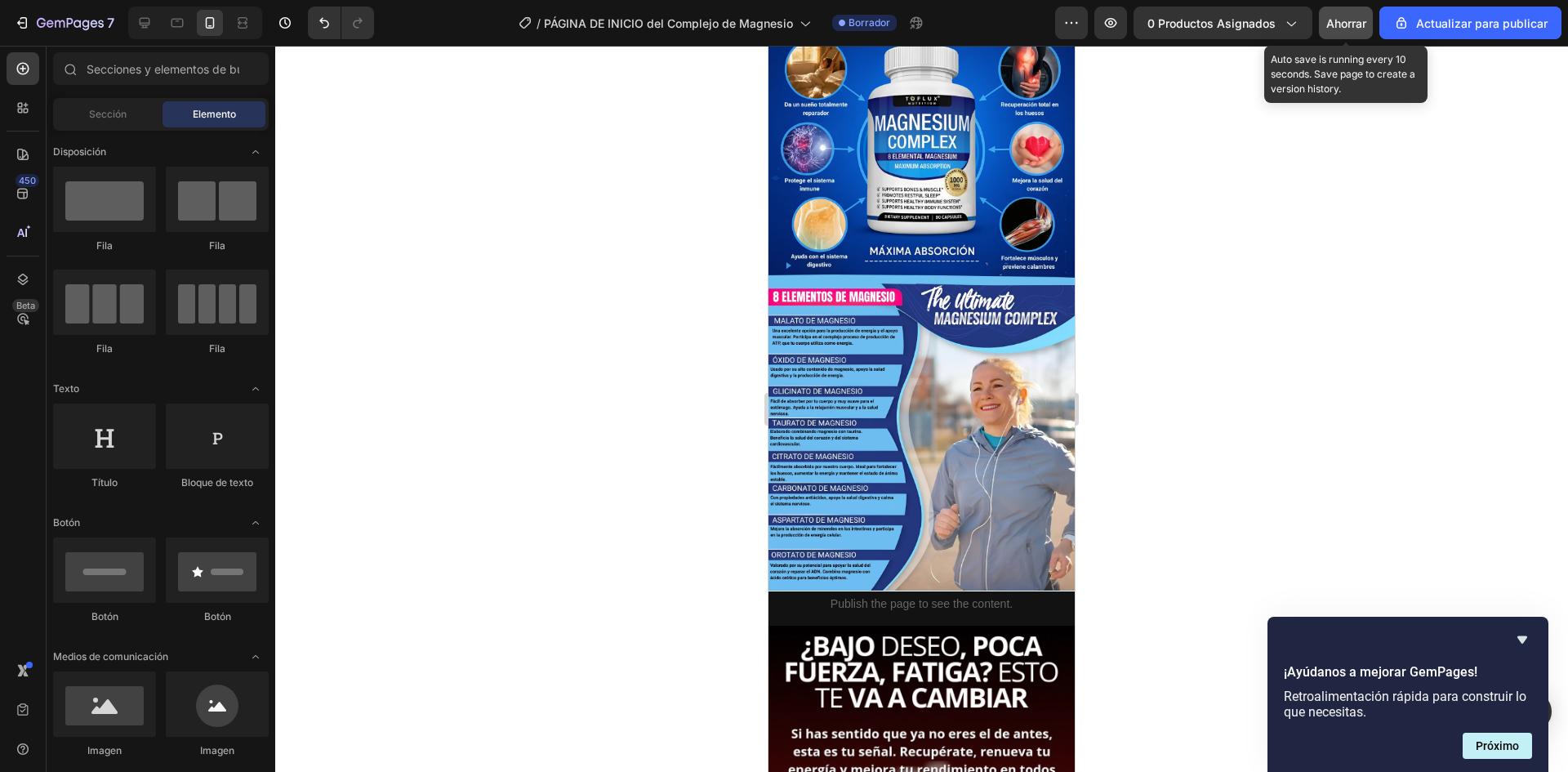
click at [1333, 21] on font "Ahorrar" at bounding box center [1346, 23] width 40 height 14
click at [1334, 21] on button "button" at bounding box center [1346, 23] width 54 height 33
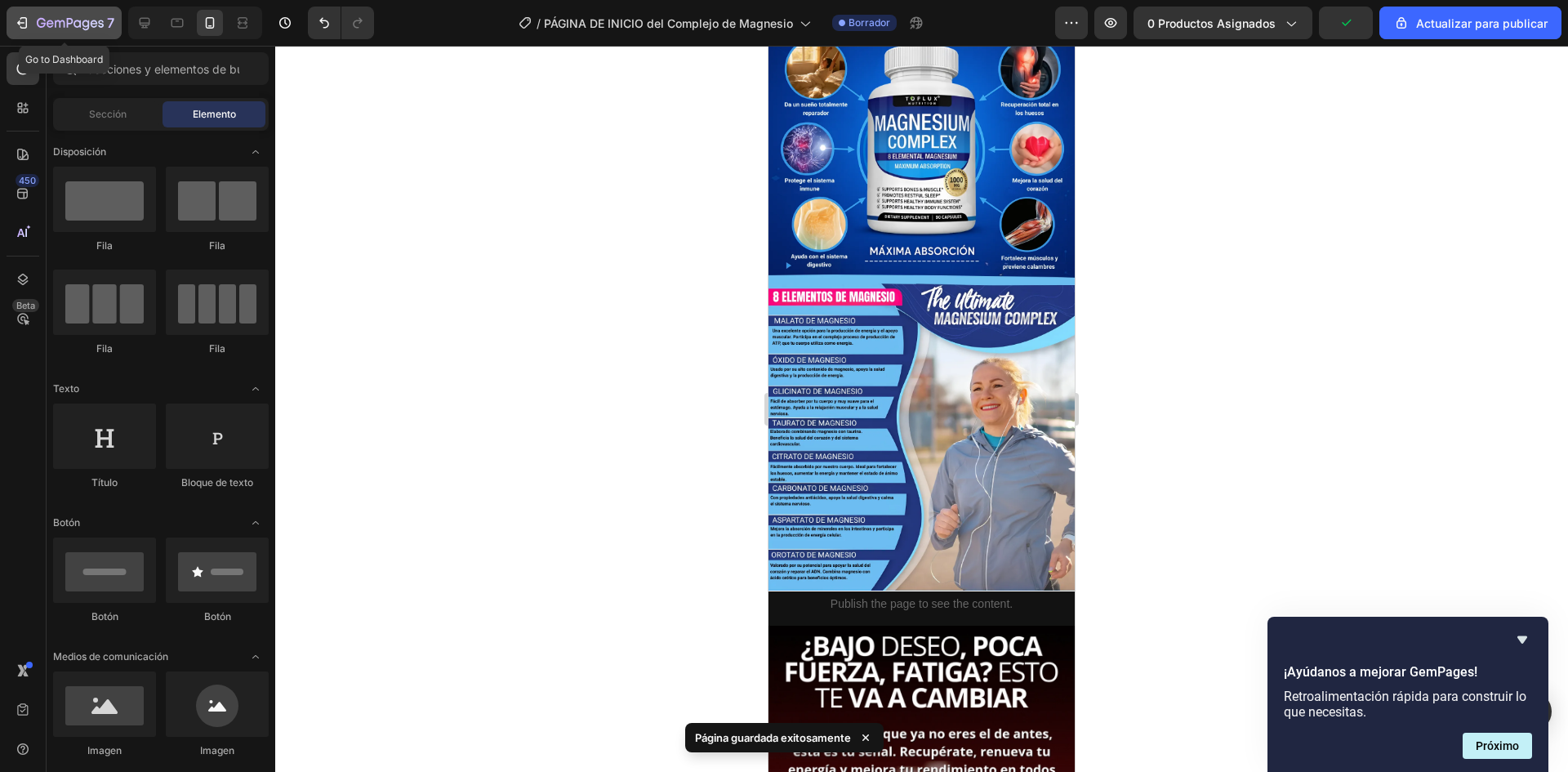
click at [47, 33] on button "7" at bounding box center [63, 23] width 115 height 33
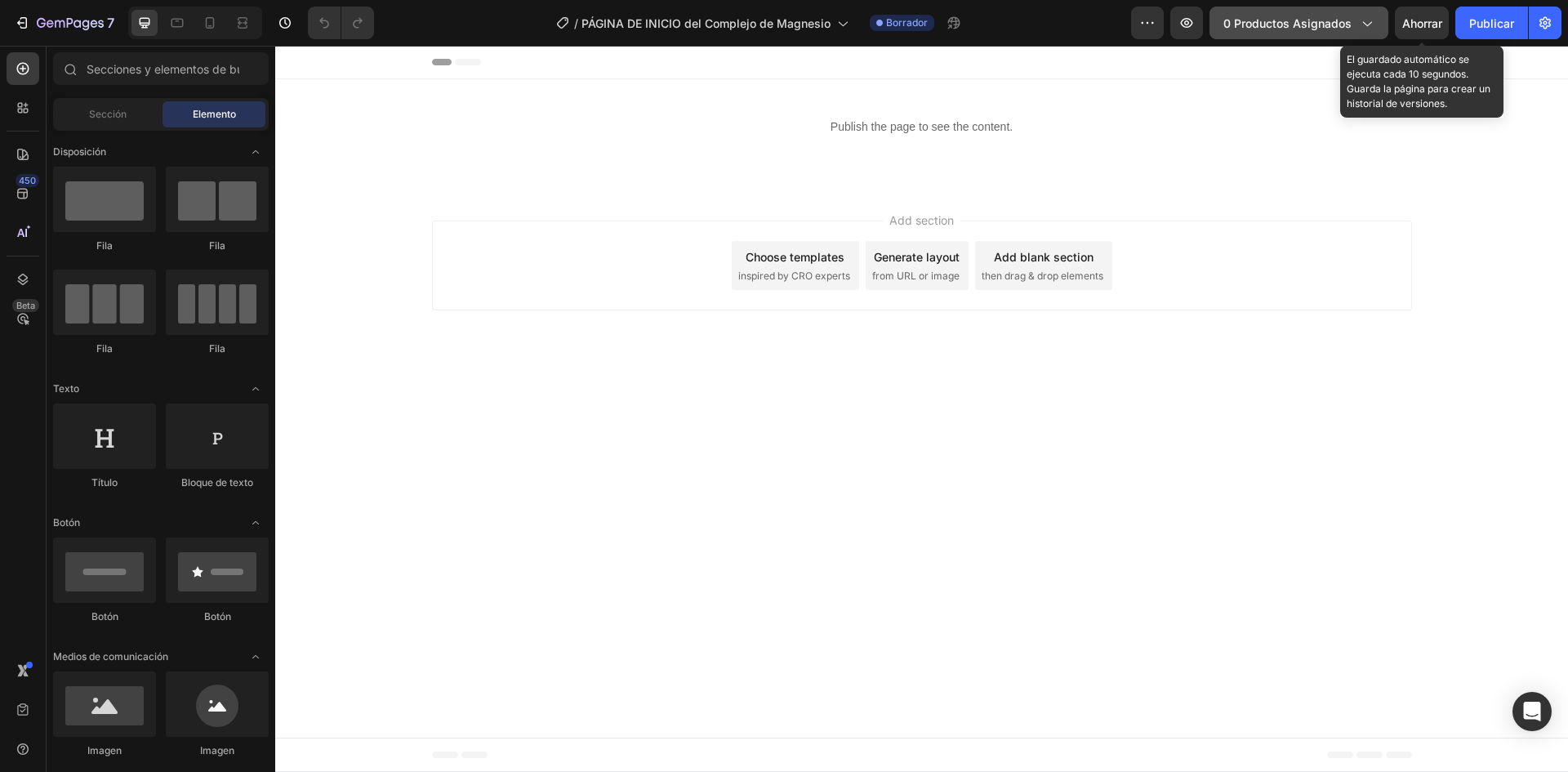
click at [1345, 26] on font "0 productos asignados" at bounding box center [1288, 23] width 129 height 14
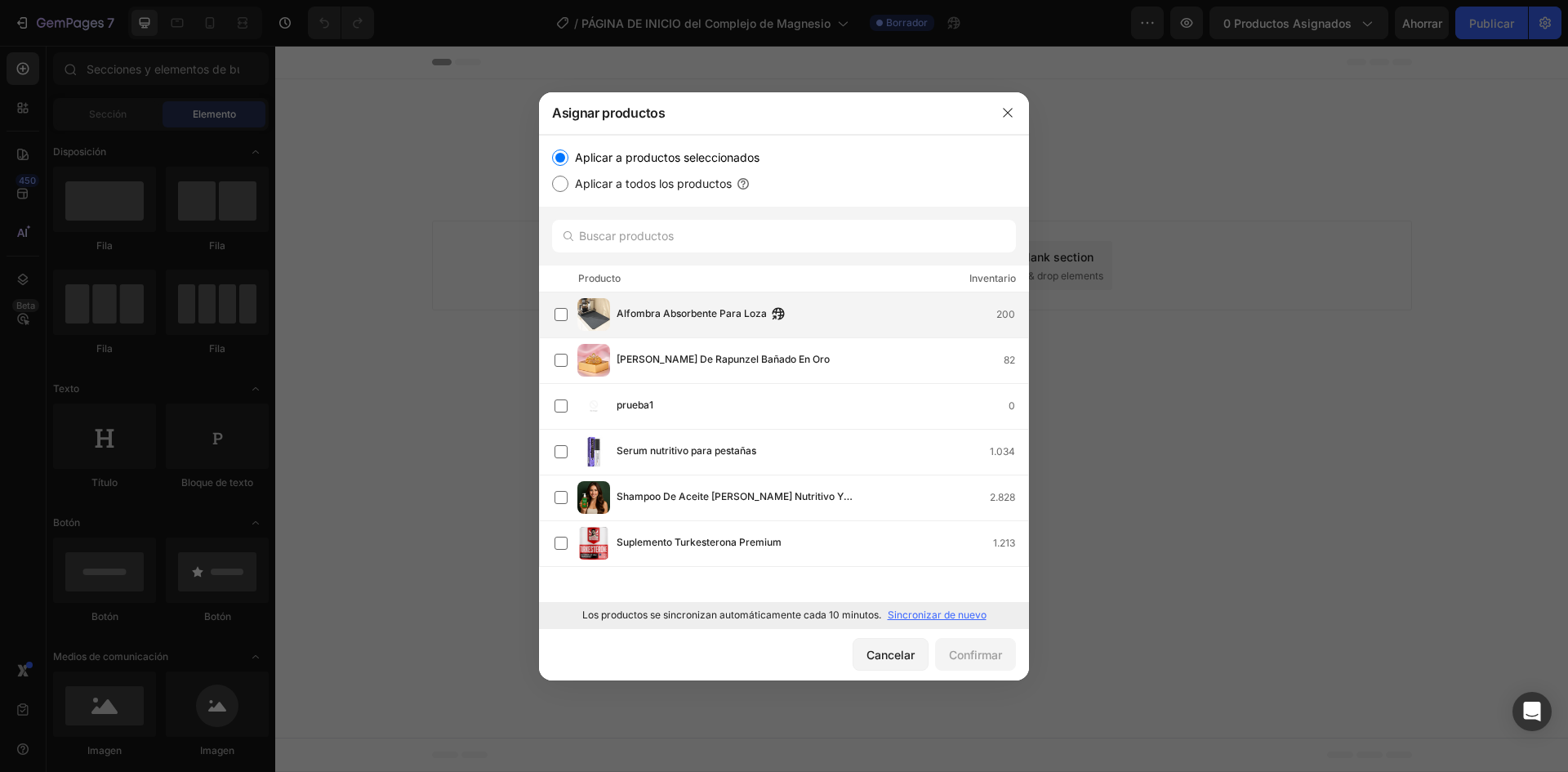
click at [857, 314] on div "Alfombra Absorbente Para Loza 200" at bounding box center [822, 314] width 412 height 18
click at [998, 656] on font "Confirmar" at bounding box center [975, 654] width 53 height 14
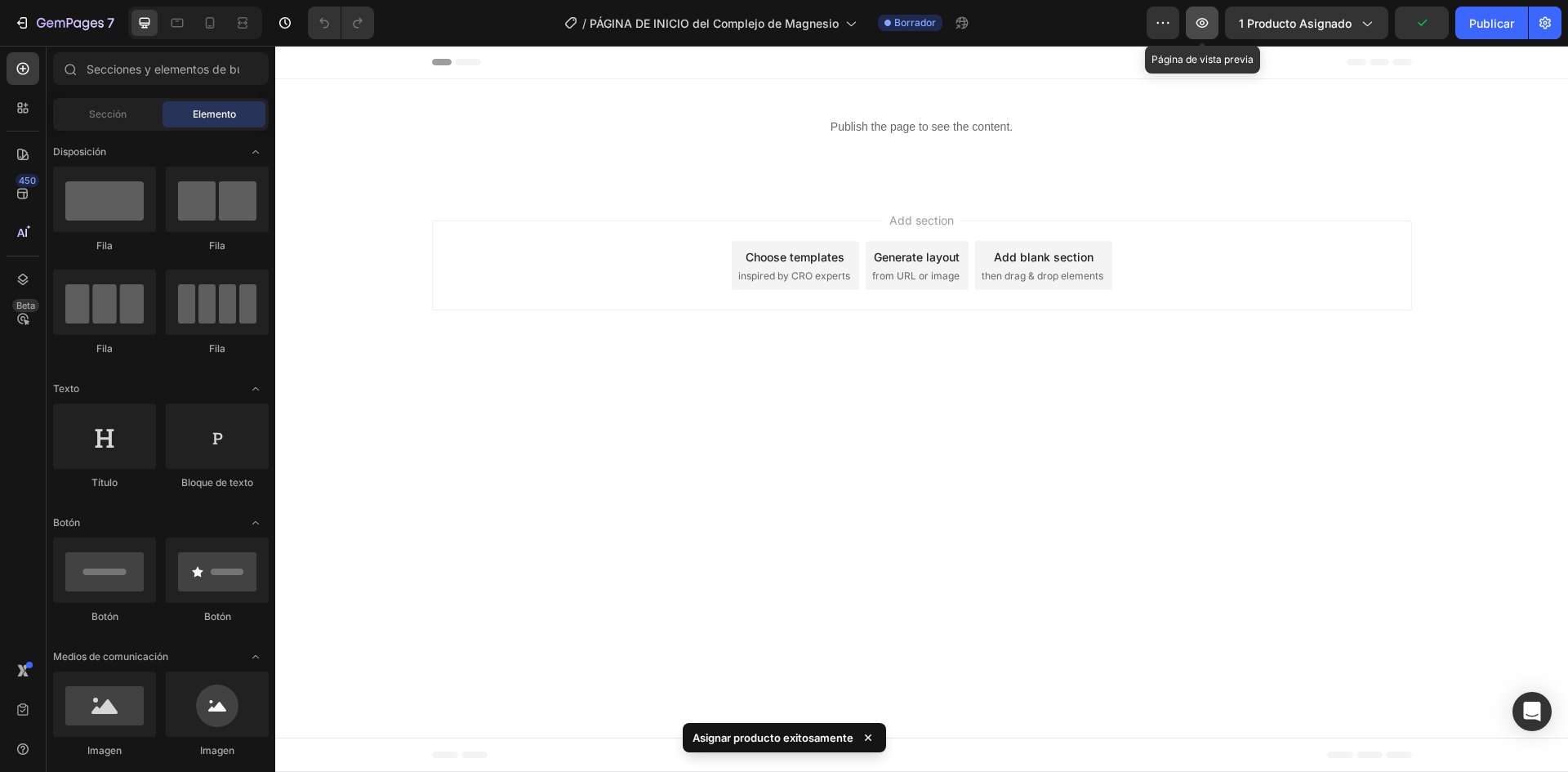
click at [1200, 14] on icon "button" at bounding box center [1202, 23] width 16 height 16
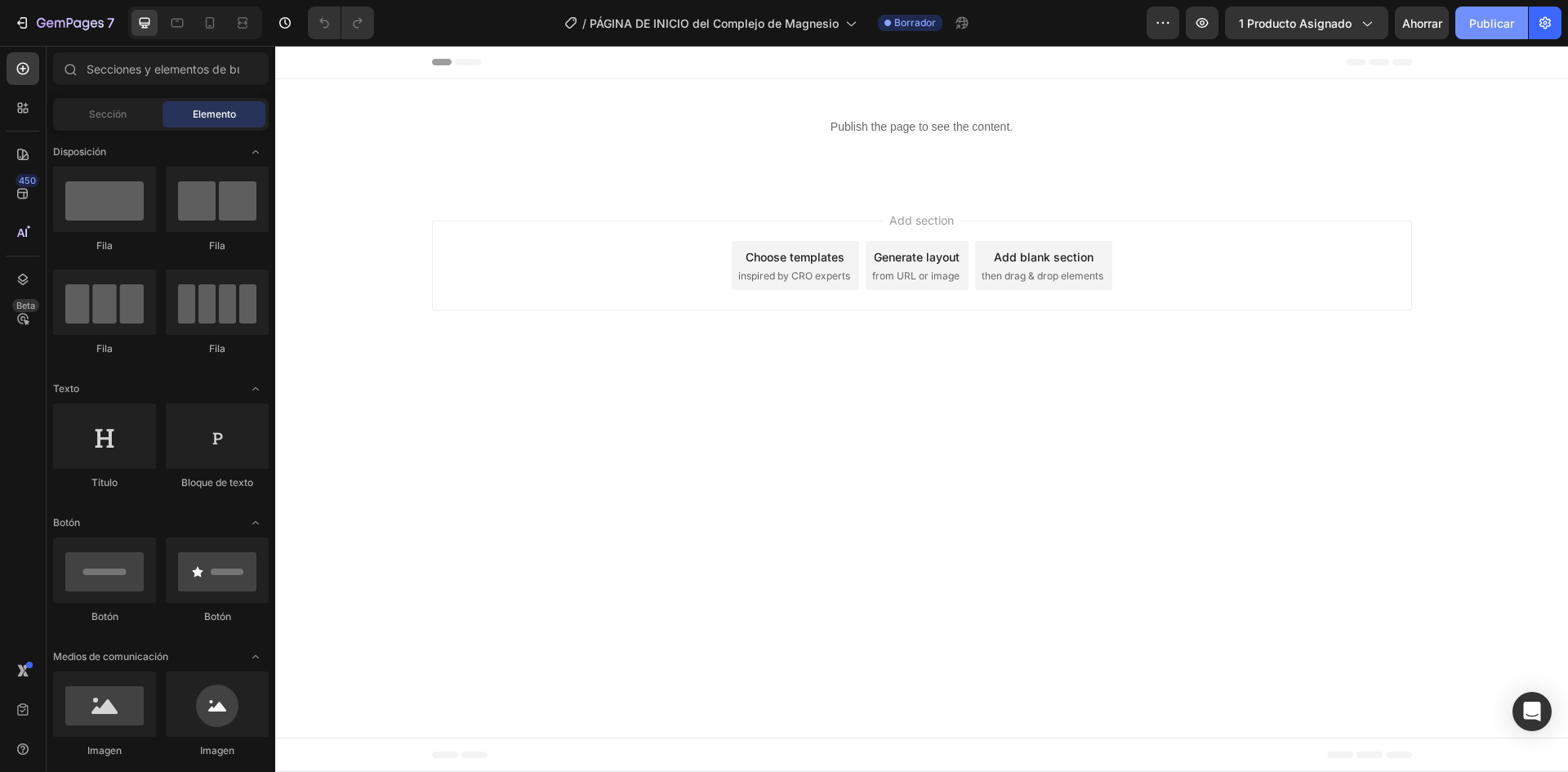
click at [1472, 26] on font "Publicar" at bounding box center [1492, 23] width 45 height 14
click at [198, 20] on div at bounding box center [209, 23] width 26 height 26
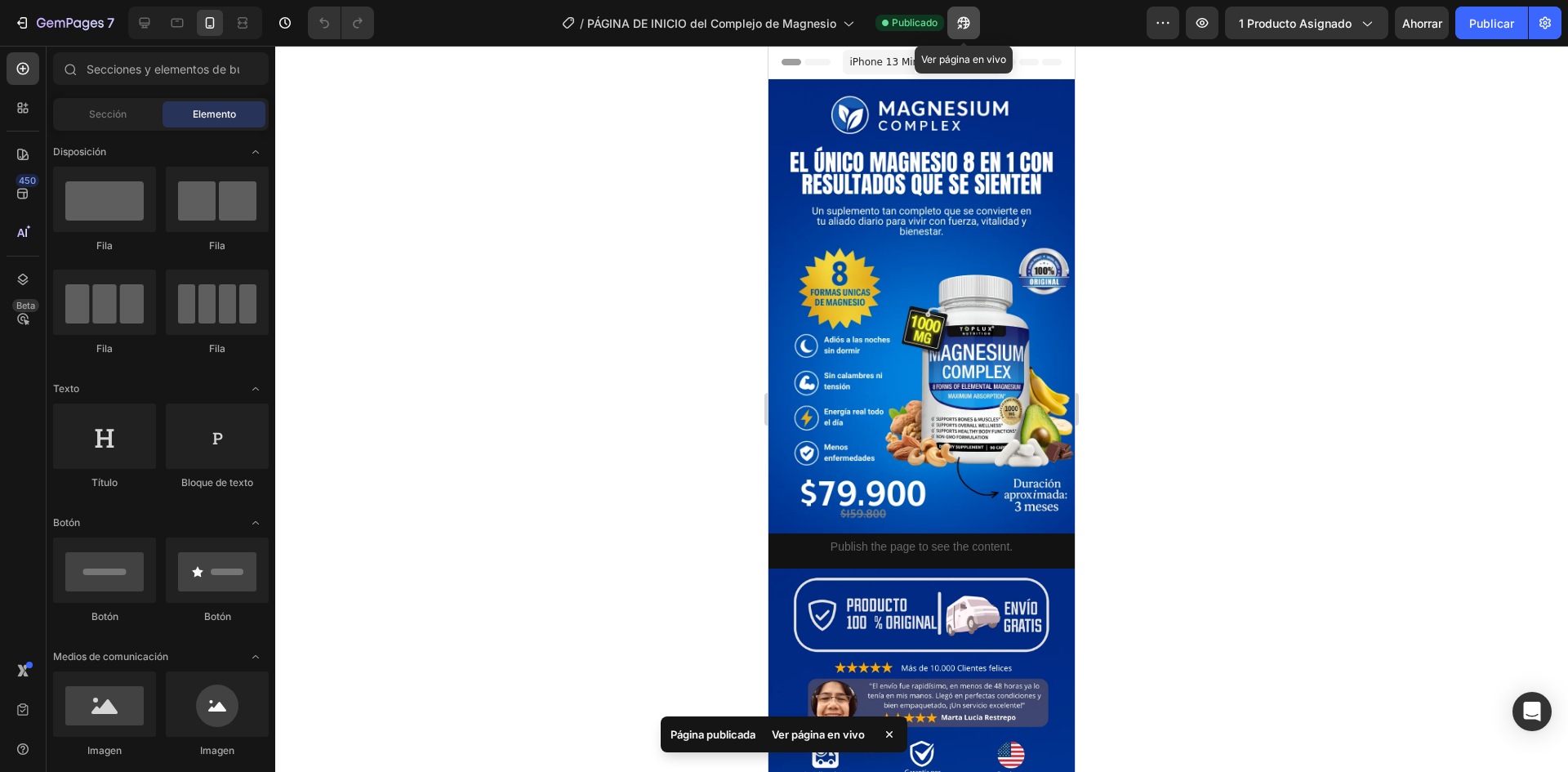
click at [964, 24] on icon "button" at bounding box center [964, 24] width 13 height 13
